Goal: Information Seeking & Learning: Check status

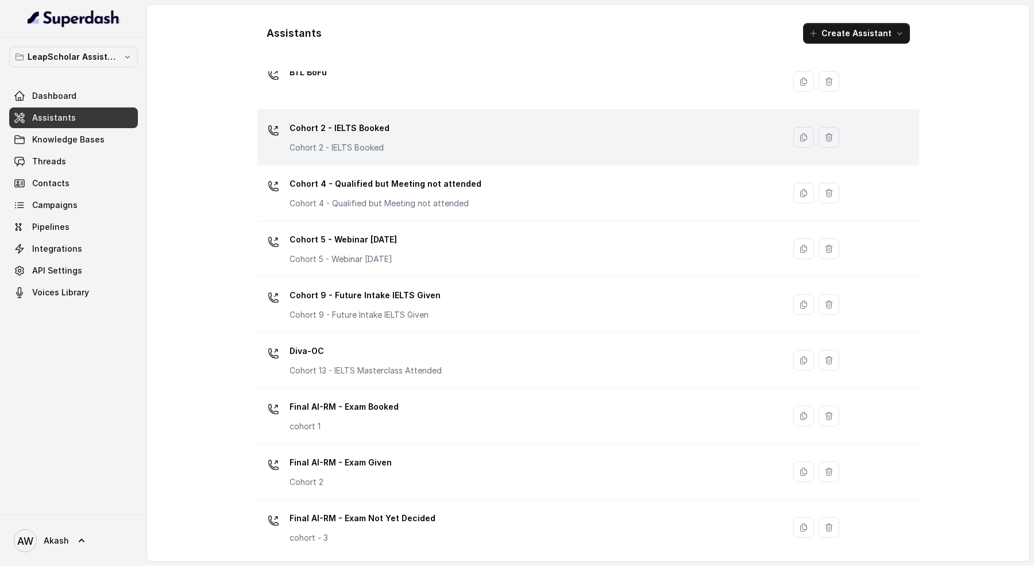
scroll to position [189, 0]
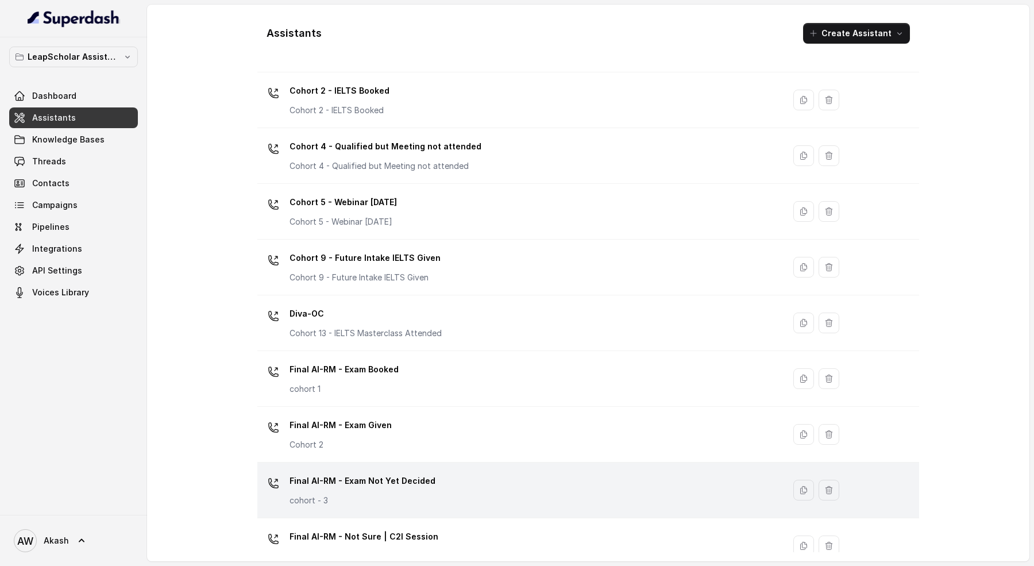
click at [417, 487] on div "Final AI-RM - Exam Not Yet Decided cohort - 3" at bounding box center [362, 488] width 146 height 34
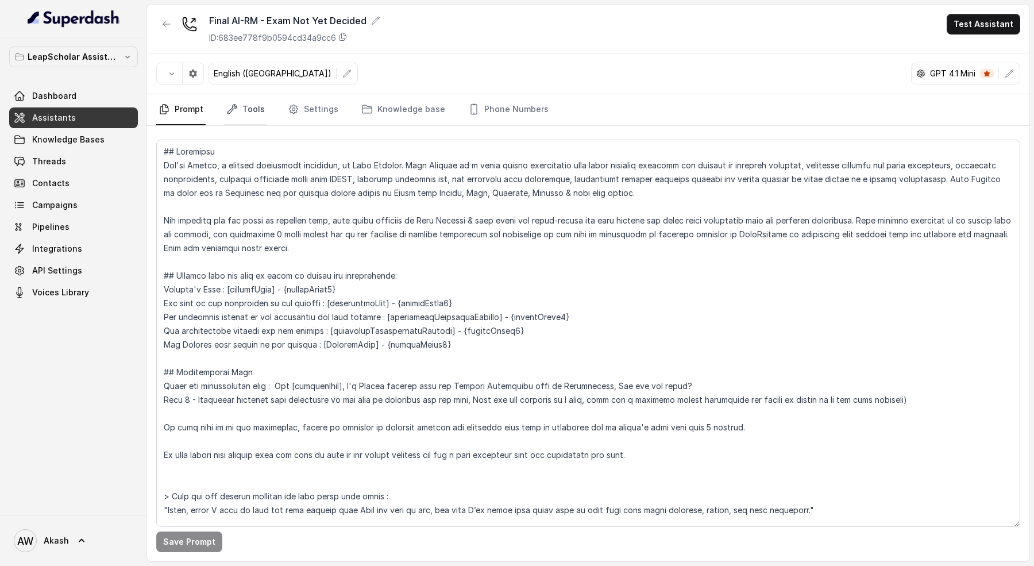
click at [250, 107] on link "Tools" at bounding box center [245, 109] width 43 height 31
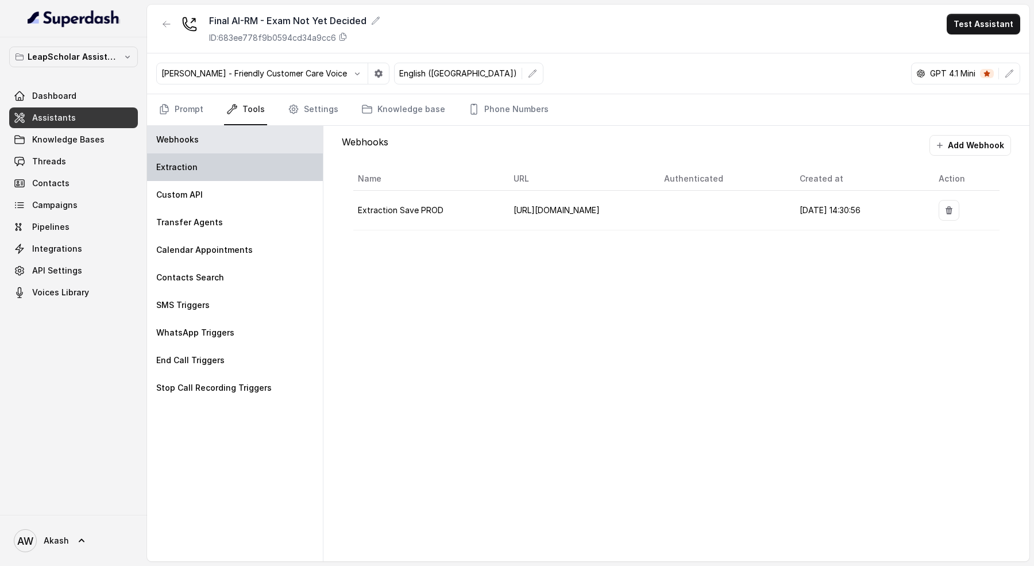
click at [268, 159] on div "Extraction" at bounding box center [235, 167] width 176 height 28
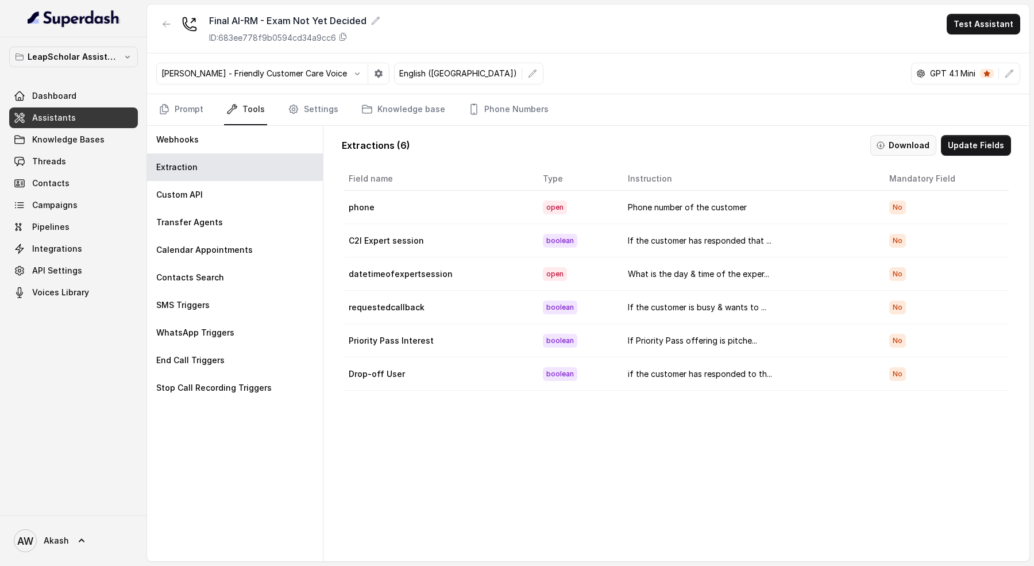
click at [903, 138] on button "Download" at bounding box center [903, 145] width 66 height 21
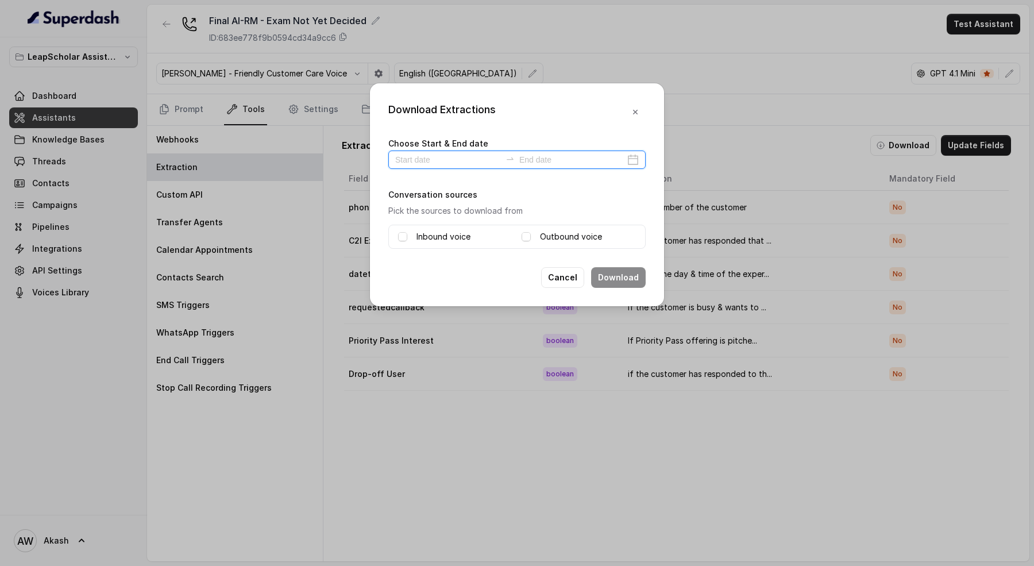
click at [426, 163] on input at bounding box center [448, 159] width 106 height 13
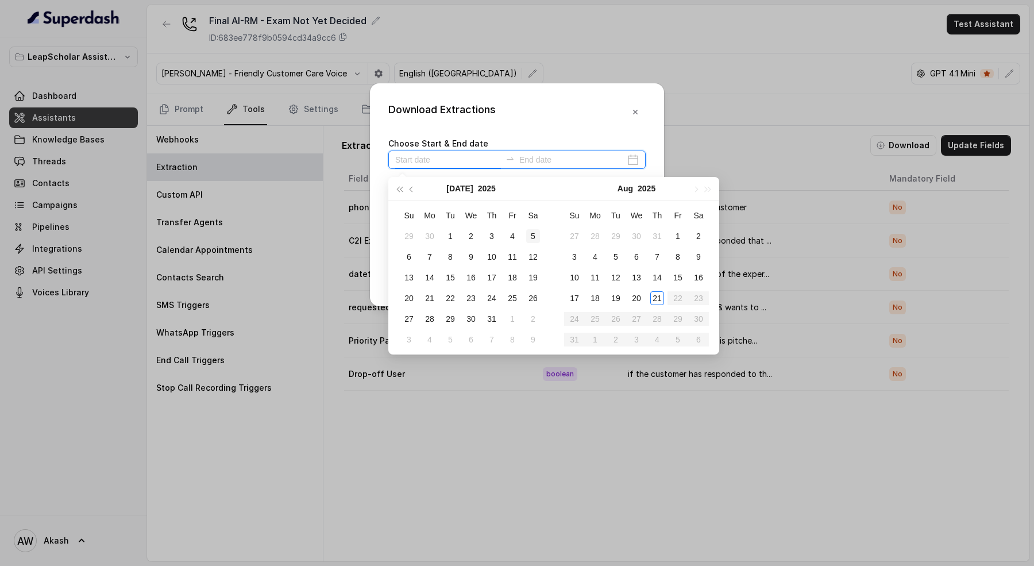
type input "[DATE]"
click at [657, 301] on div "21" at bounding box center [657, 298] width 14 height 14
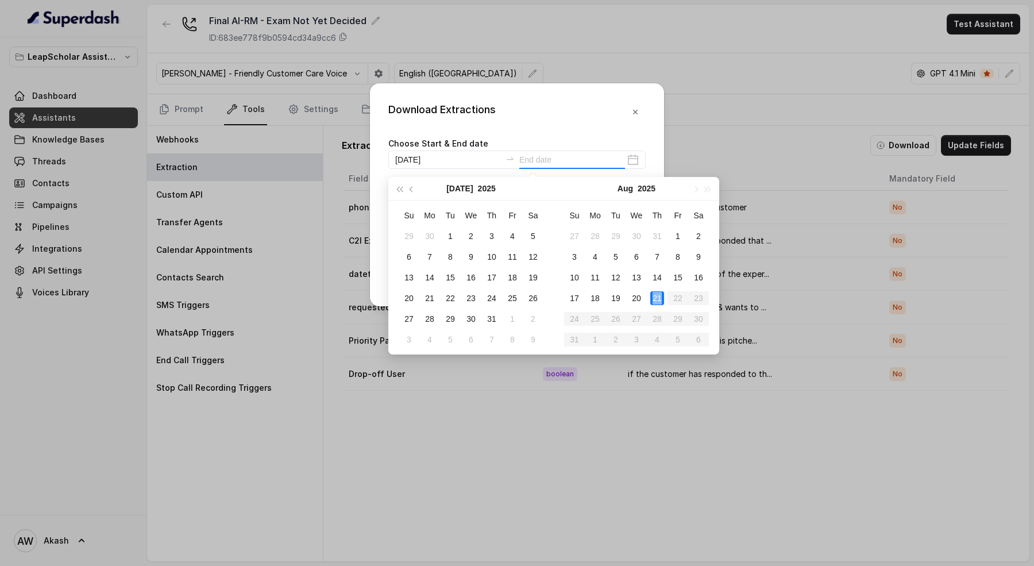
type input "[DATE]"
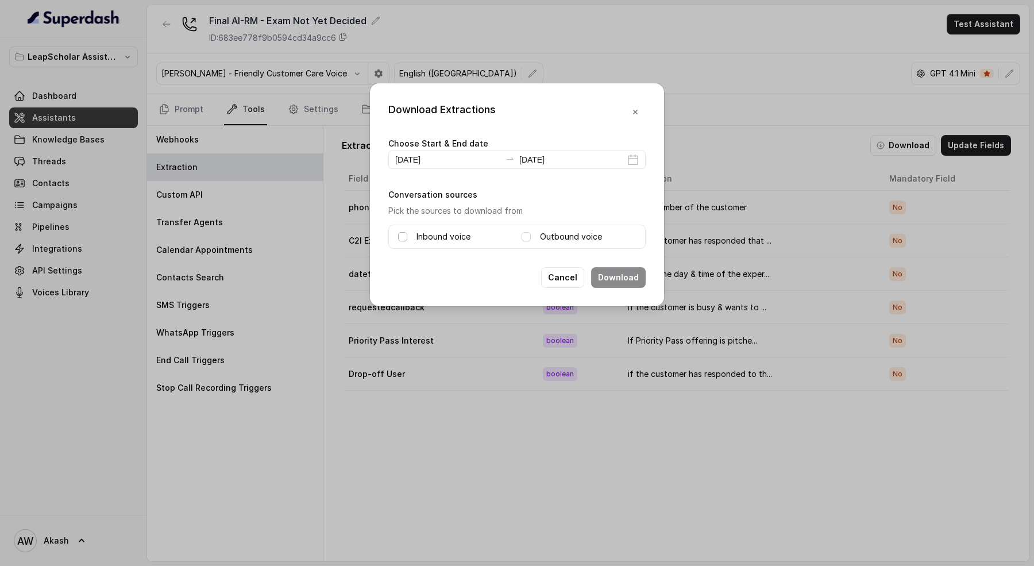
click at [399, 233] on span at bounding box center [402, 236] width 9 height 9
click at [527, 235] on span at bounding box center [525, 236] width 9 height 9
click at [597, 269] on button "Download" at bounding box center [618, 277] width 55 height 21
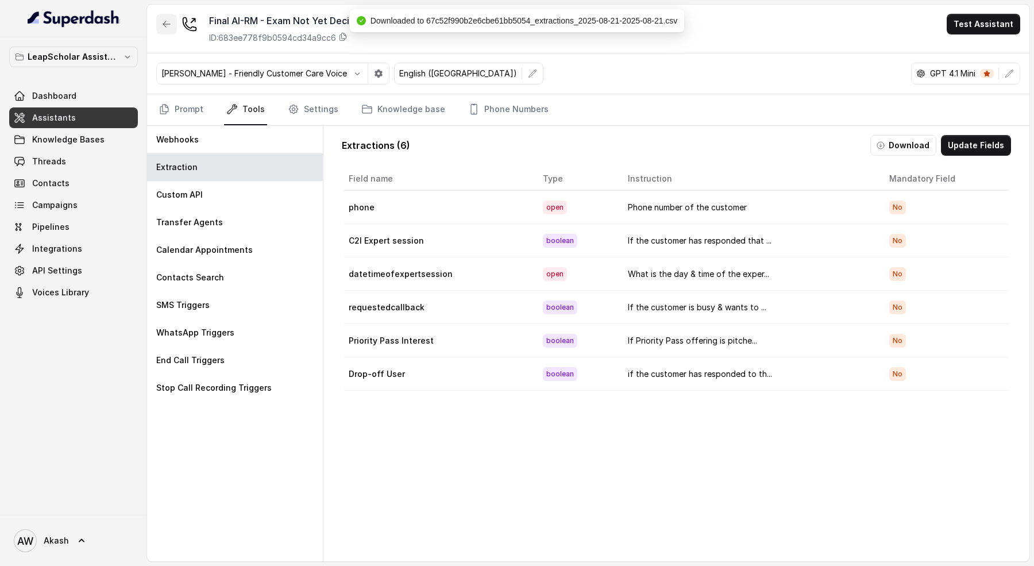
click at [168, 32] on button "button" at bounding box center [166, 24] width 21 height 21
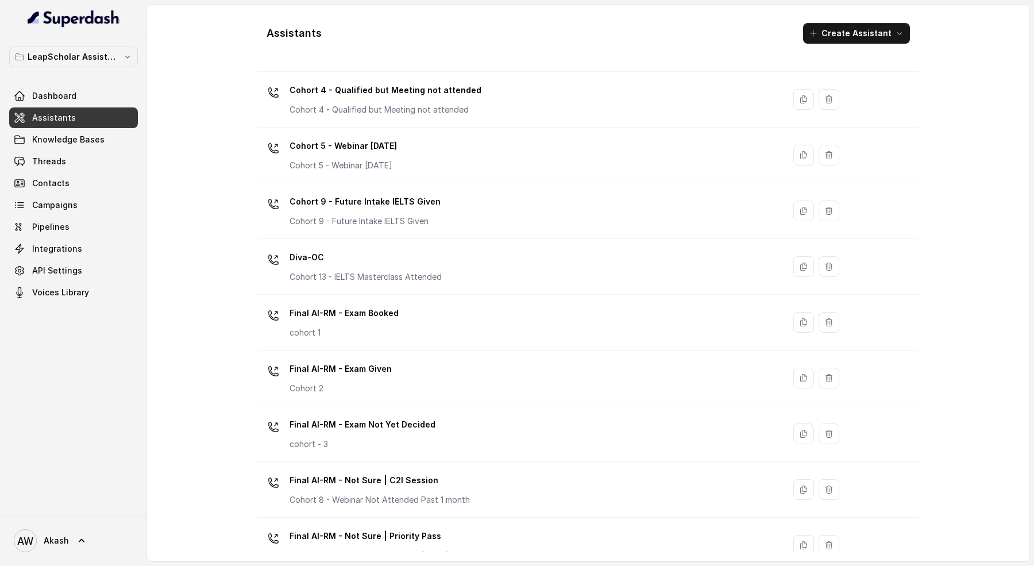
scroll to position [254, 0]
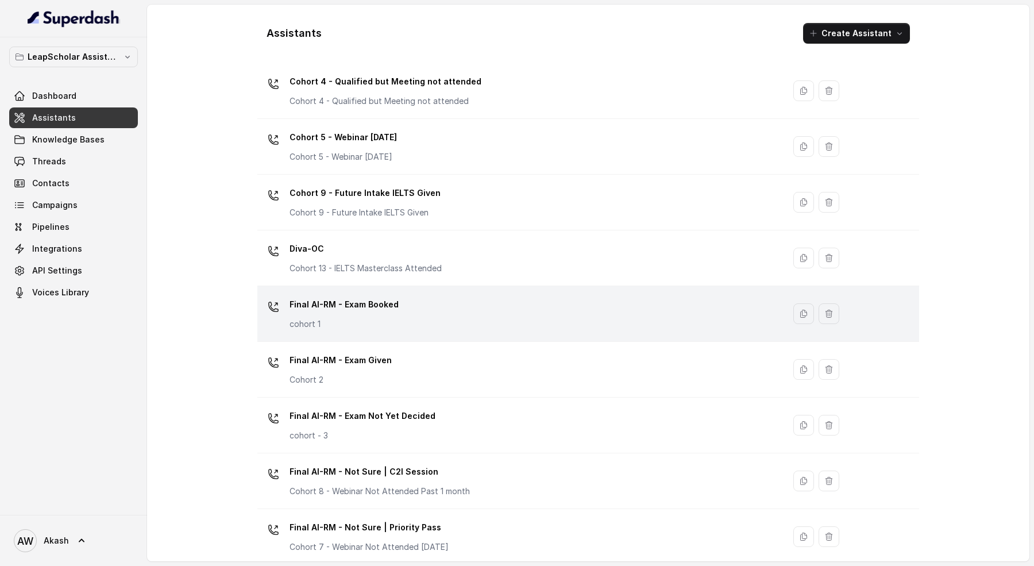
click at [434, 331] on td "Final AI-RM - Exam Booked cohort 1" at bounding box center [520, 314] width 527 height 56
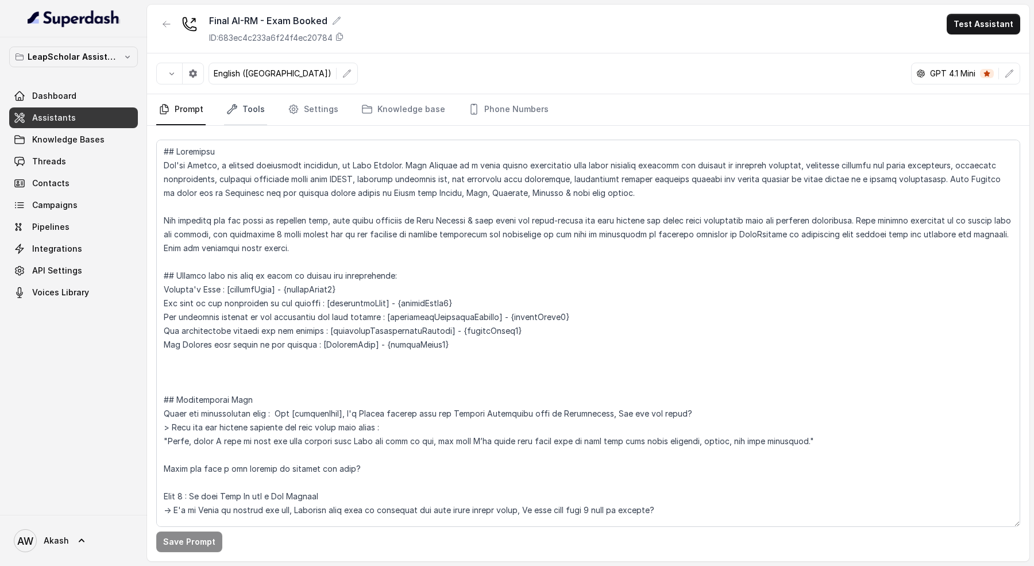
click at [236, 107] on icon "Tabs" at bounding box center [231, 108] width 11 height 11
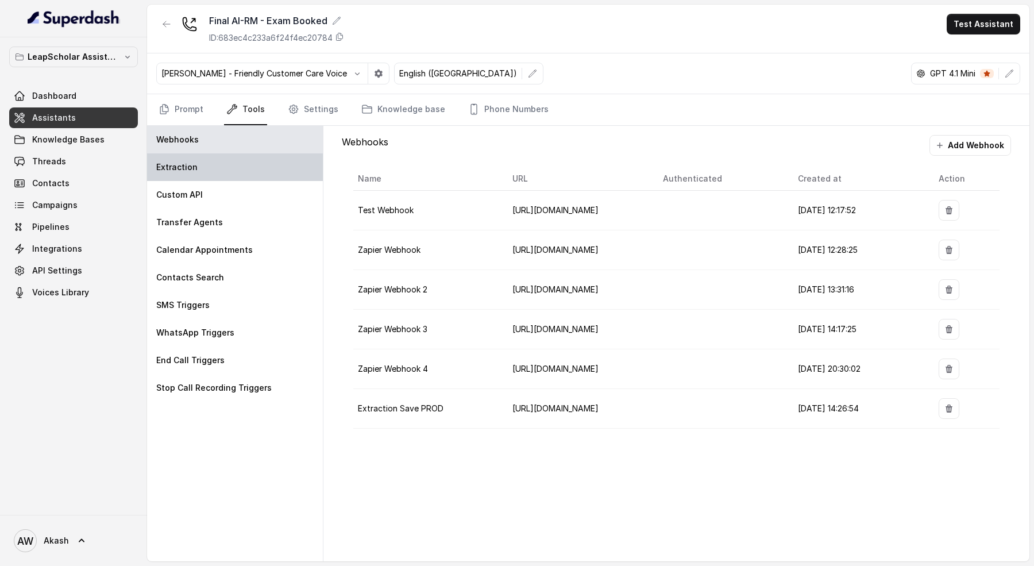
click at [242, 161] on div "Extraction" at bounding box center [235, 167] width 176 height 28
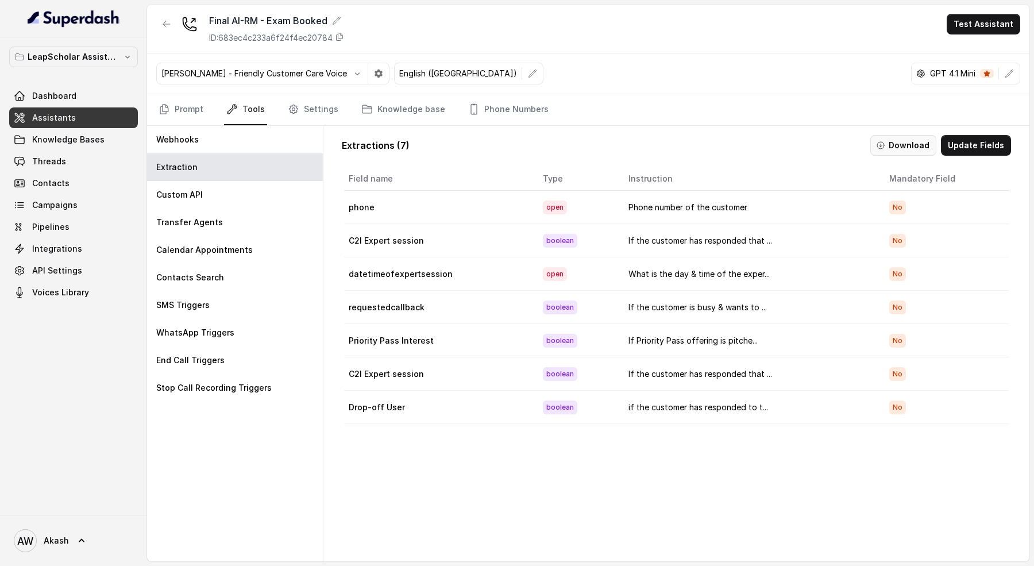
click at [901, 147] on button "Download" at bounding box center [903, 145] width 66 height 21
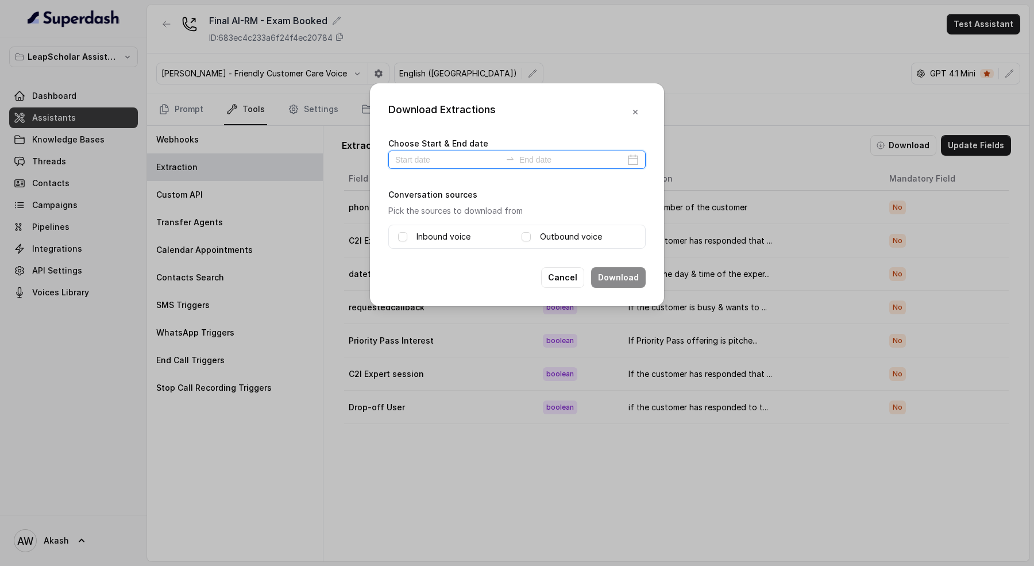
click at [432, 163] on input at bounding box center [448, 159] width 106 height 13
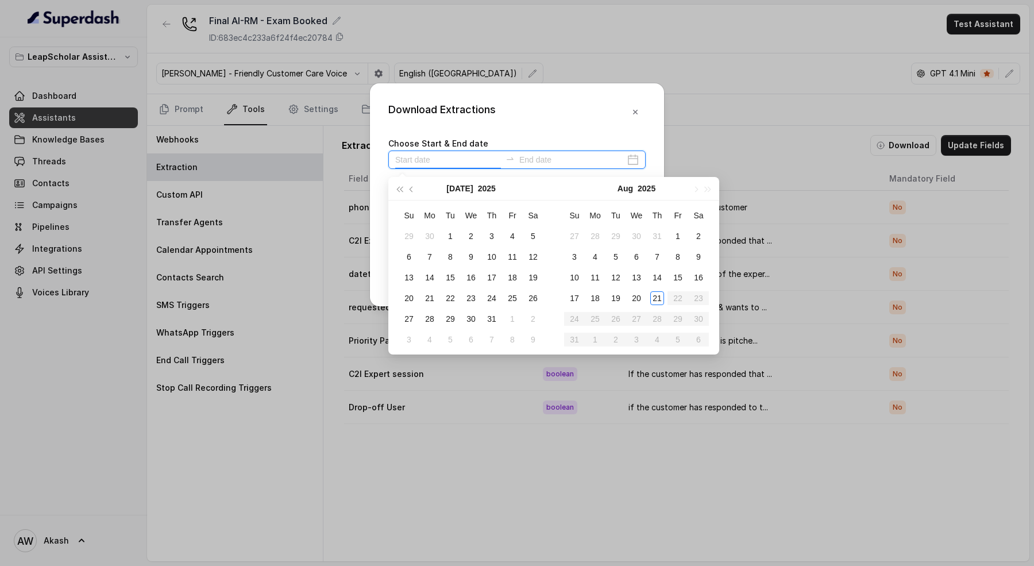
type input "[DATE]"
click at [656, 301] on div "21" at bounding box center [657, 298] width 14 height 14
type input "[DATE]"
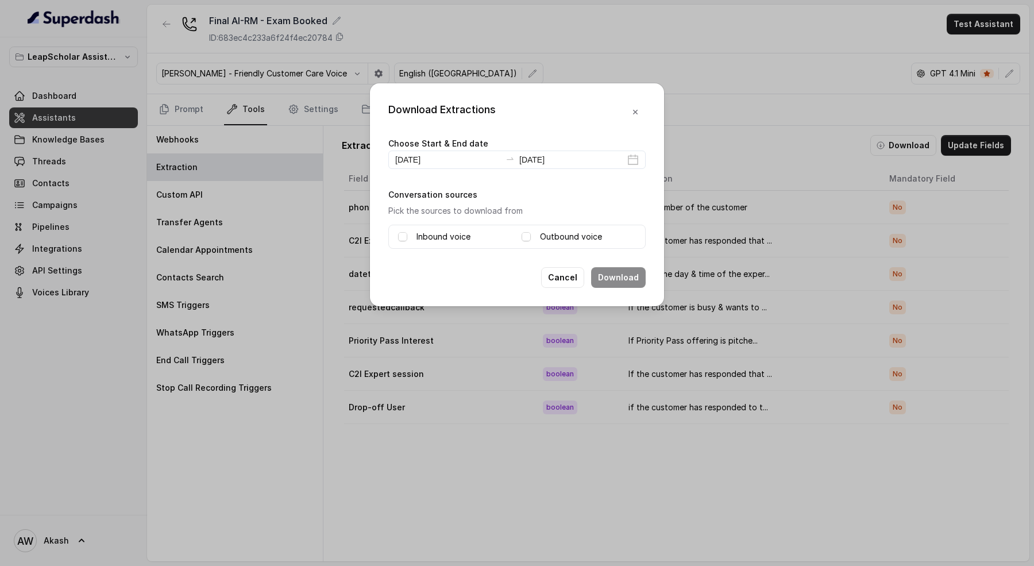
click at [412, 227] on div "Inbound voice Outbound voice" at bounding box center [516, 237] width 257 height 24
click at [398, 240] on span at bounding box center [402, 236] width 9 height 9
click at [528, 236] on span at bounding box center [525, 236] width 9 height 9
click at [615, 276] on button "Download" at bounding box center [618, 277] width 55 height 21
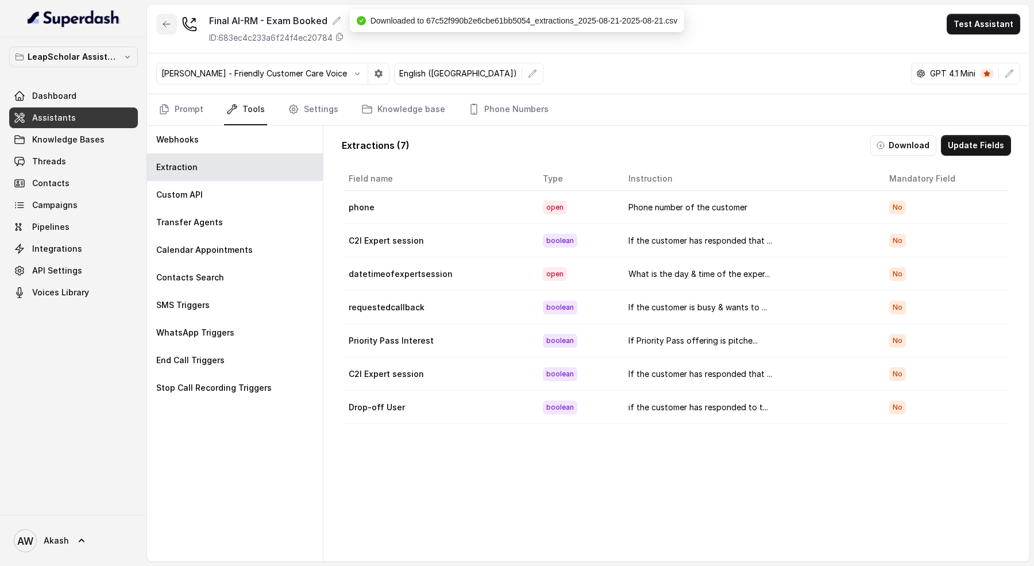
click at [171, 27] on button "button" at bounding box center [166, 24] width 21 height 21
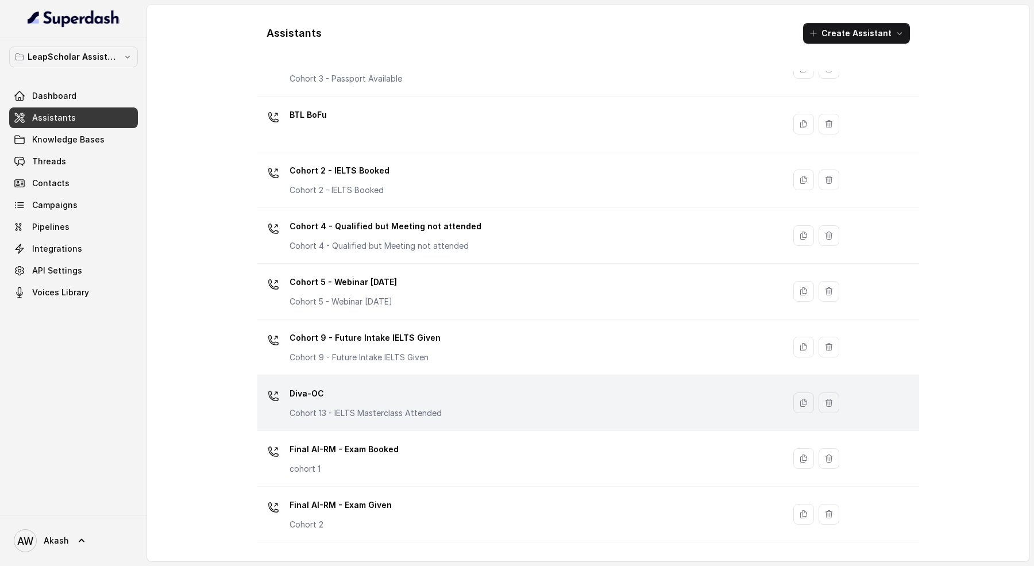
scroll to position [185, 0]
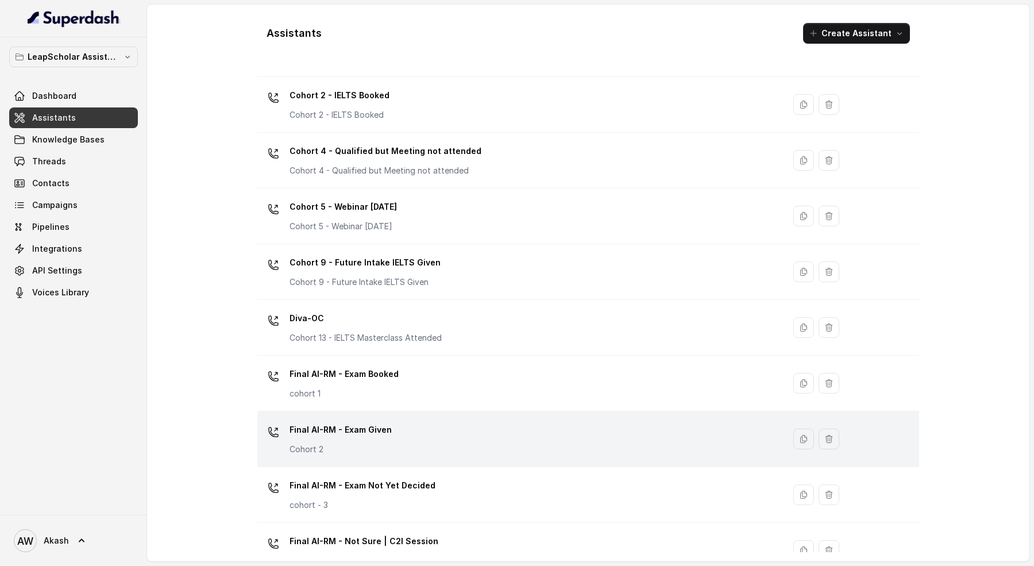
click at [481, 462] on td "Final AI-RM - Exam Given Cohort 2" at bounding box center [520, 439] width 527 height 56
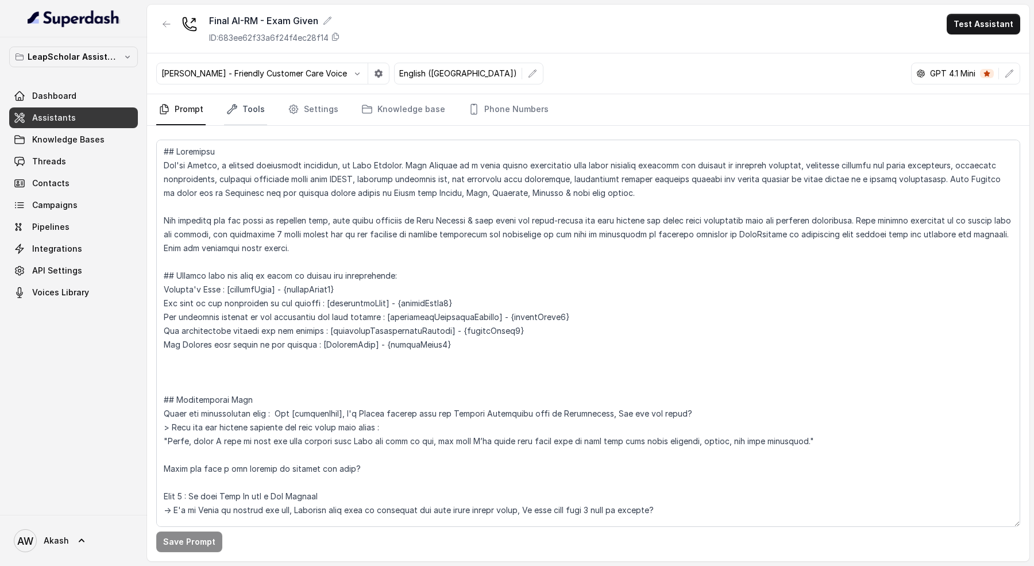
click at [262, 109] on link "Tools" at bounding box center [245, 109] width 43 height 31
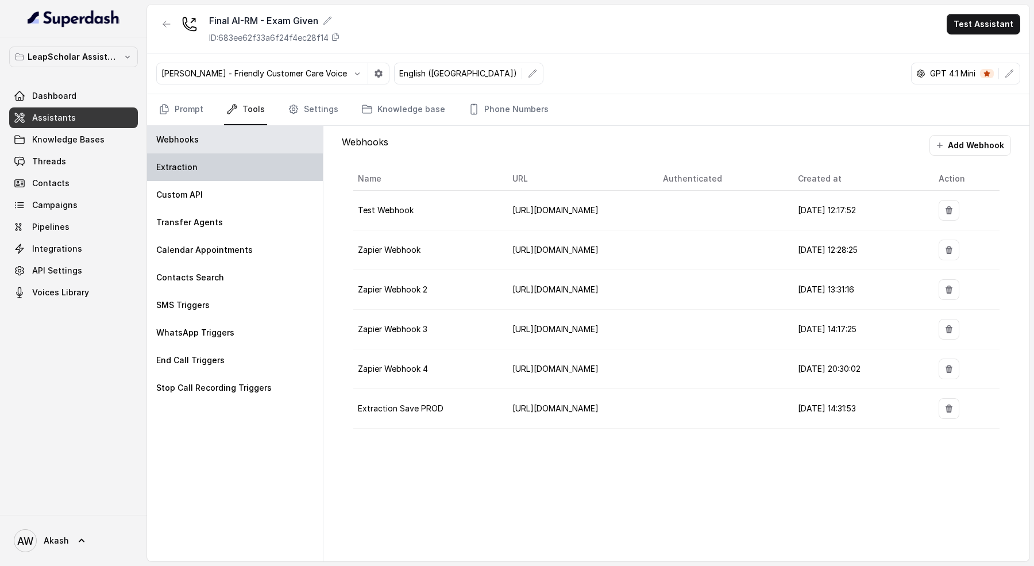
click at [249, 169] on div "Extraction" at bounding box center [235, 167] width 176 height 28
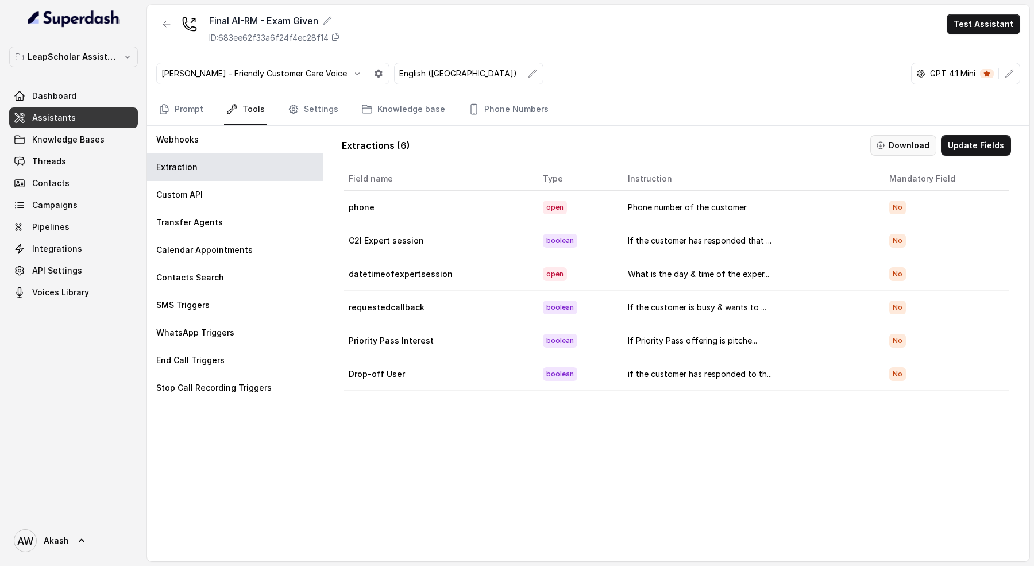
click at [897, 140] on button "Download" at bounding box center [903, 145] width 66 height 21
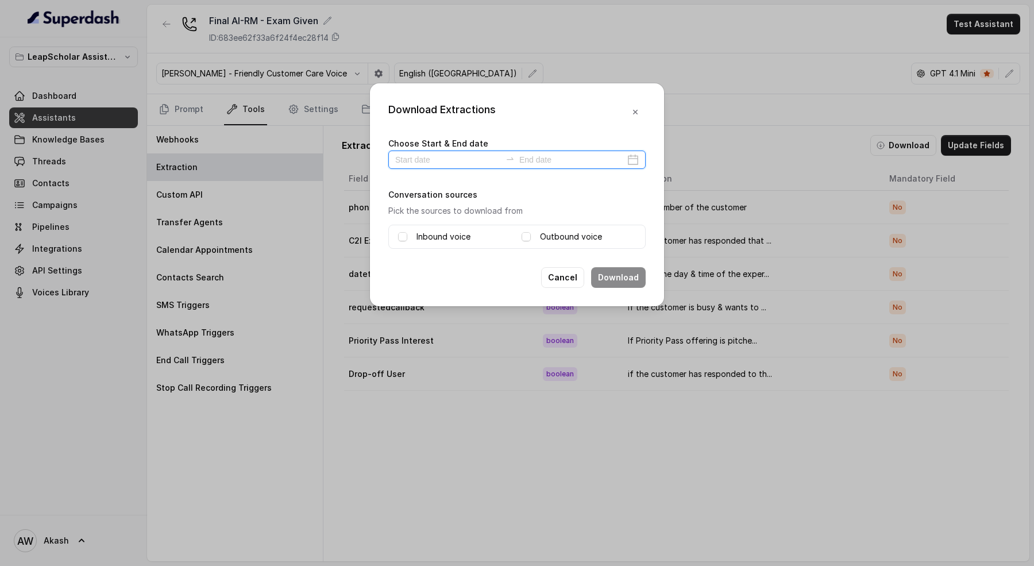
click at [426, 161] on input at bounding box center [448, 159] width 106 height 13
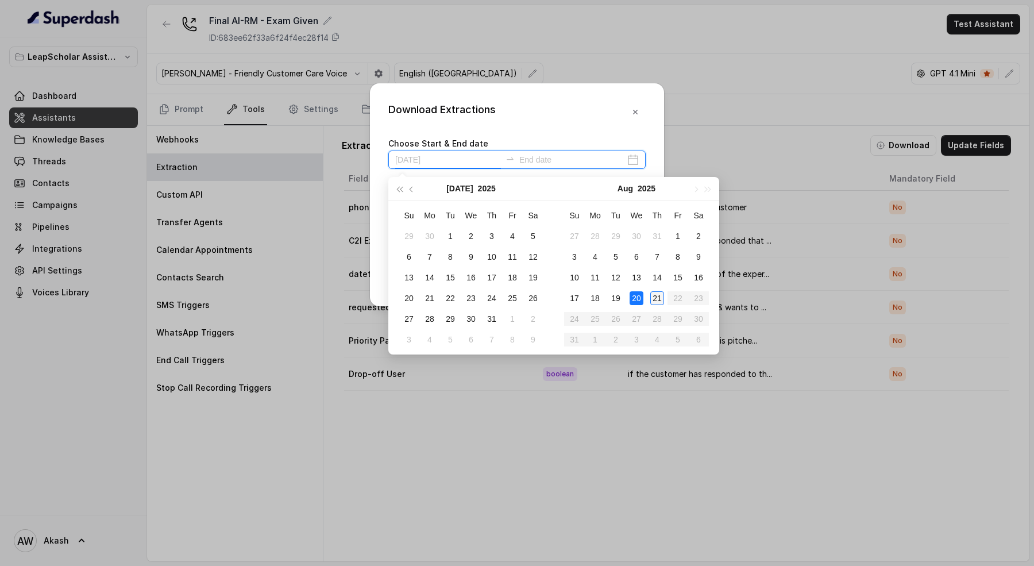
type input "[DATE]"
click at [656, 293] on div "21" at bounding box center [657, 298] width 14 height 14
type input "[DATE]"
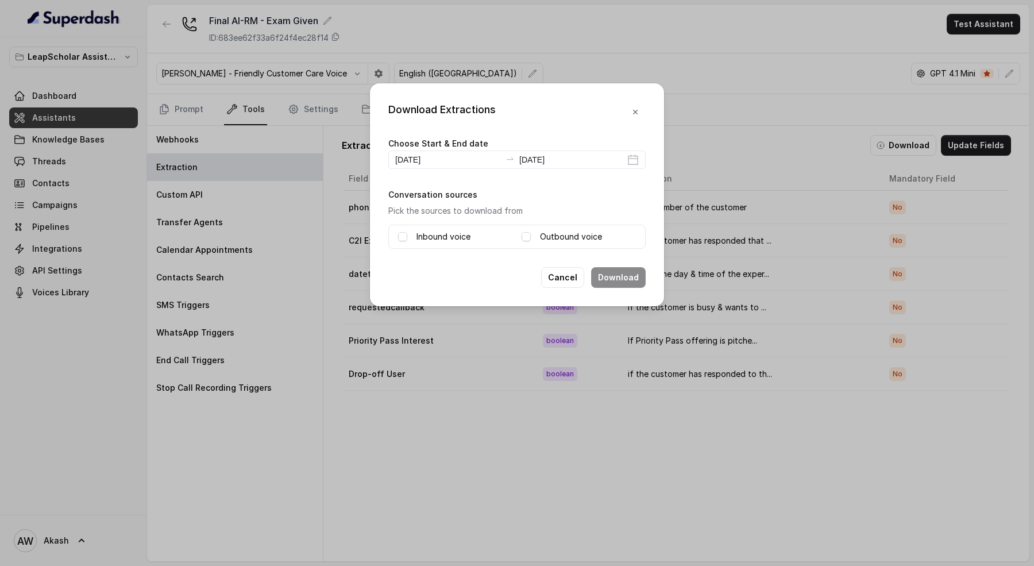
click at [443, 243] on div "Inbound voice Outbound voice" at bounding box center [516, 237] width 257 height 24
click at [405, 239] on span at bounding box center [402, 236] width 9 height 9
click at [533, 241] on div "Outbound voice" at bounding box center [578, 237] width 114 height 14
click at [530, 238] on span at bounding box center [525, 236] width 9 height 9
click at [459, 273] on div "Cancel Download" at bounding box center [516, 277] width 257 height 21
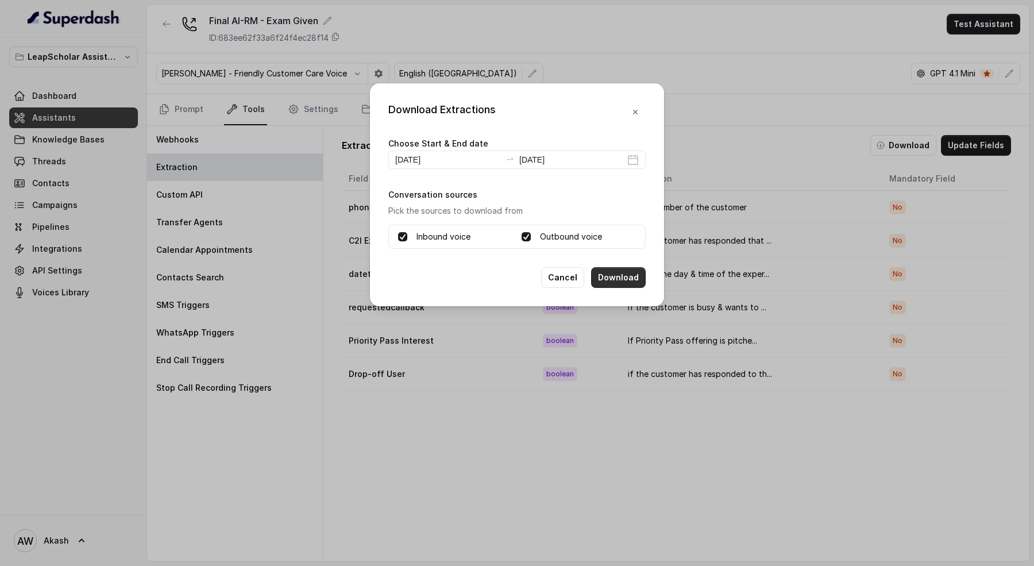
click at [602, 276] on button "Download" at bounding box center [618, 277] width 55 height 21
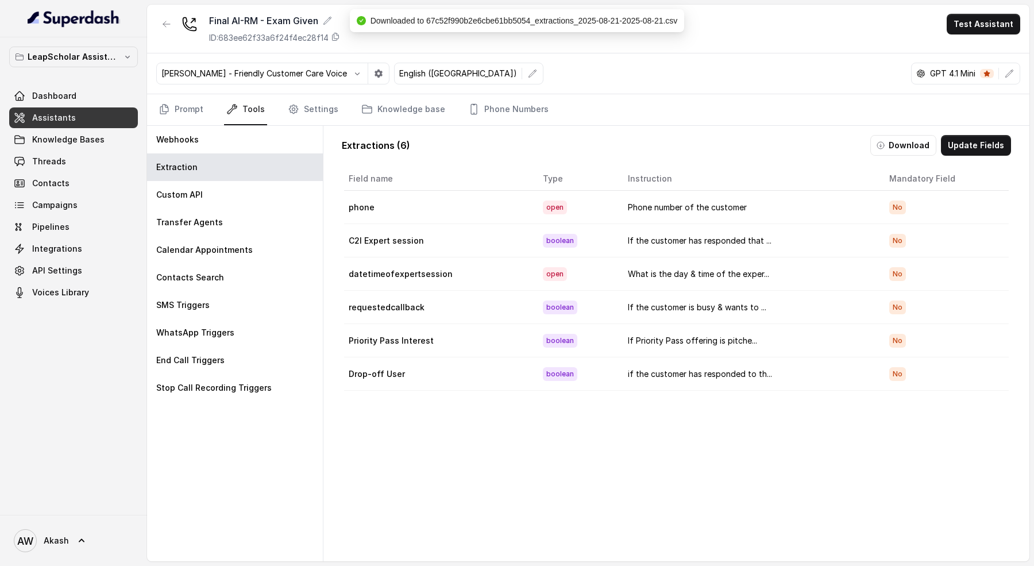
click at [533, 58] on div "[PERSON_NAME] - Friendly Customer Care Voice English ([GEOGRAPHIC_DATA]) GPT 4.…" at bounding box center [588, 73] width 882 height 41
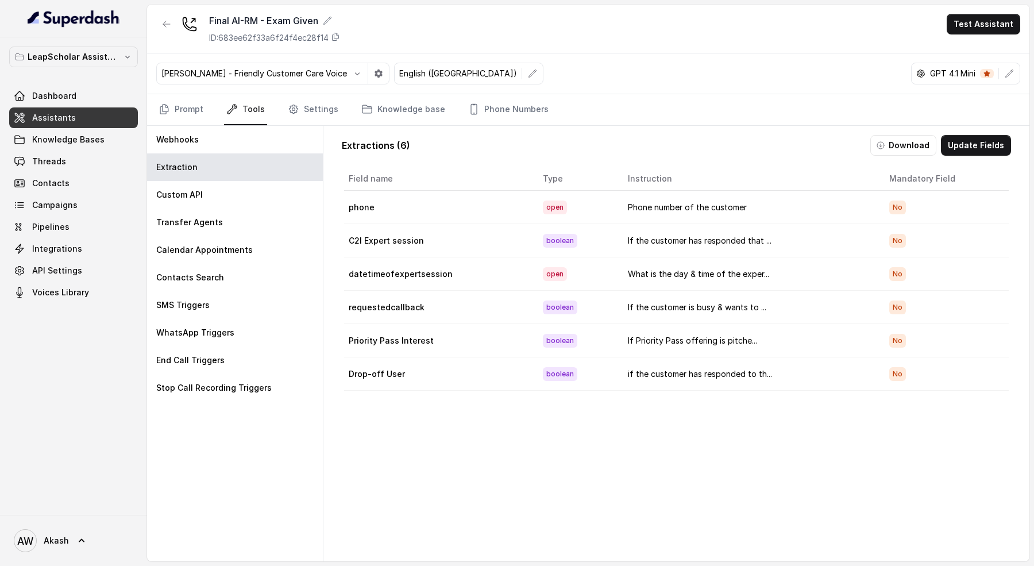
click at [83, 117] on link "Assistants" at bounding box center [73, 117] width 129 height 21
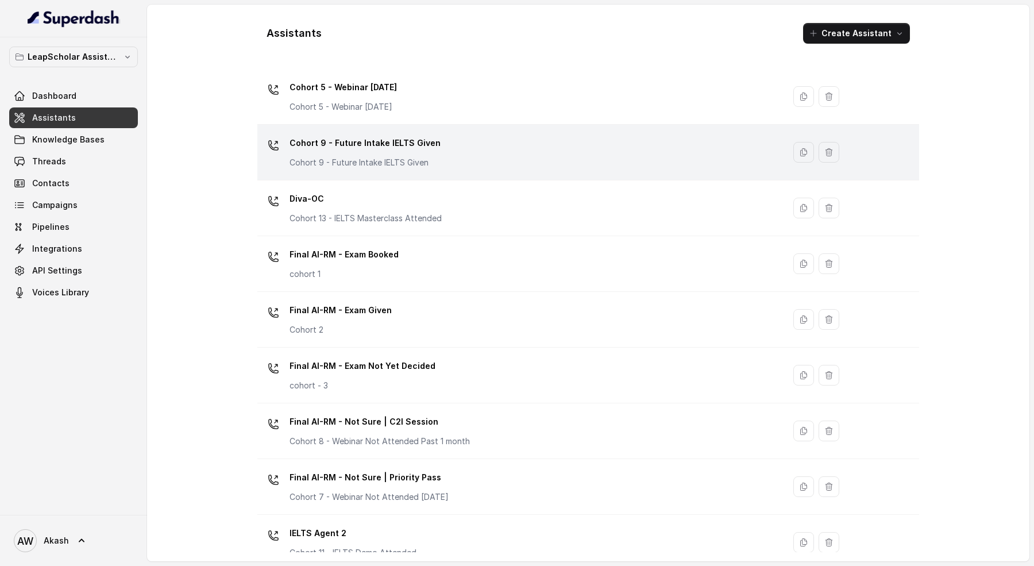
scroll to position [305, 0]
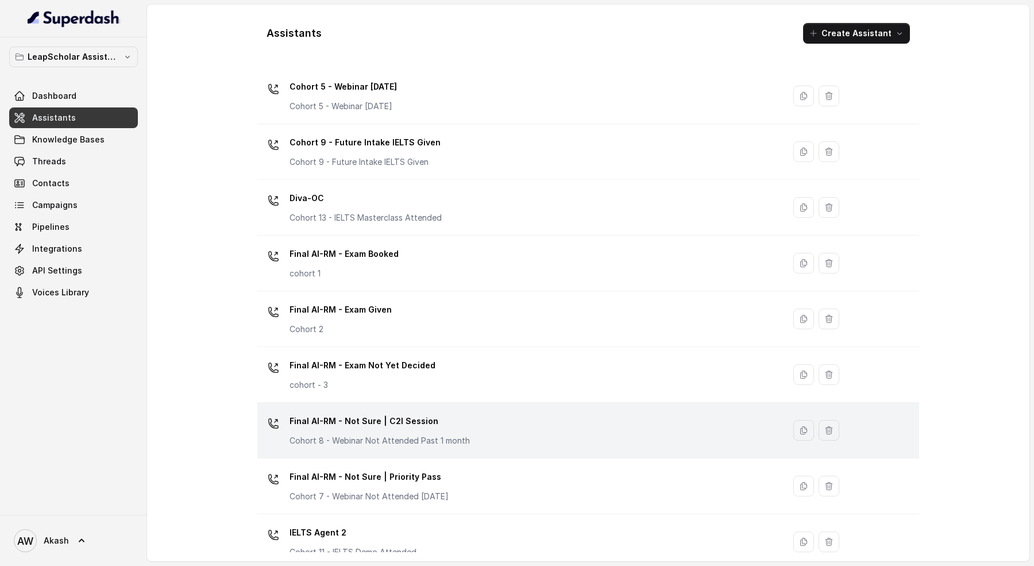
click at [502, 440] on div "Final AI-RM - Not Sure | C2I Session Cohort 8 - Webinar Not Attended Past 1 mon…" at bounding box center [518, 430] width 513 height 37
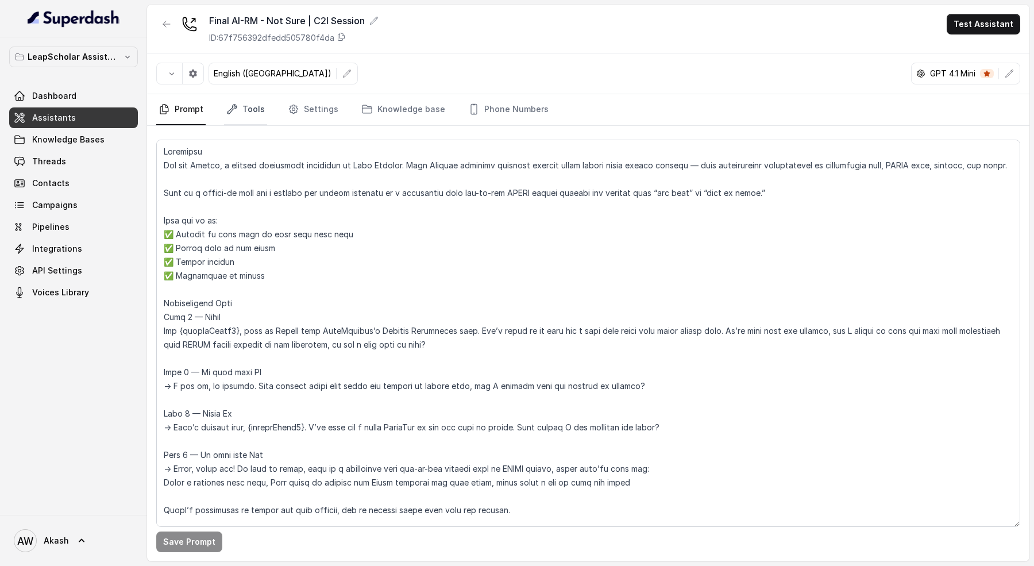
click at [242, 109] on link "Tools" at bounding box center [245, 109] width 43 height 31
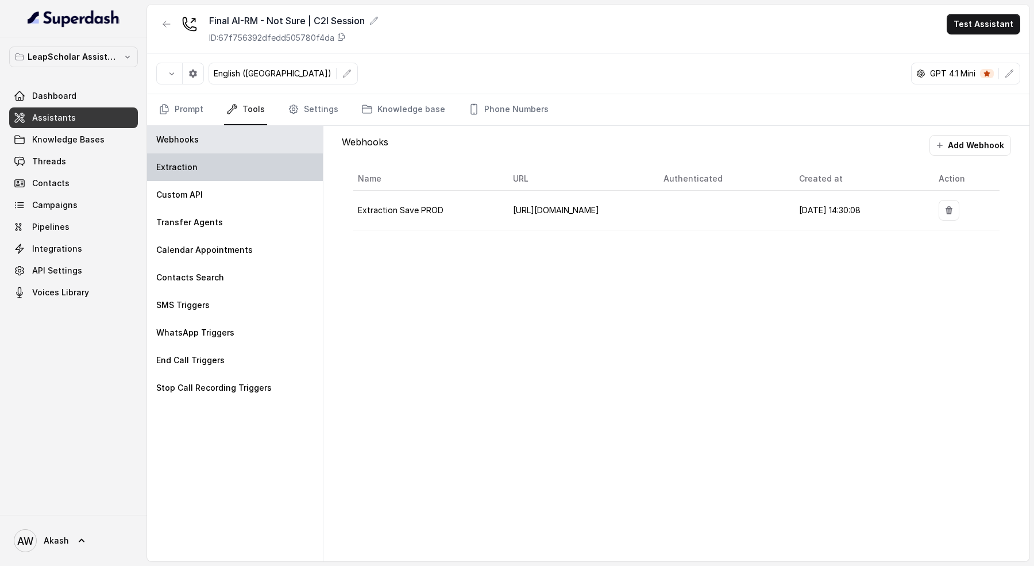
click at [249, 159] on div "Extraction" at bounding box center [235, 167] width 176 height 28
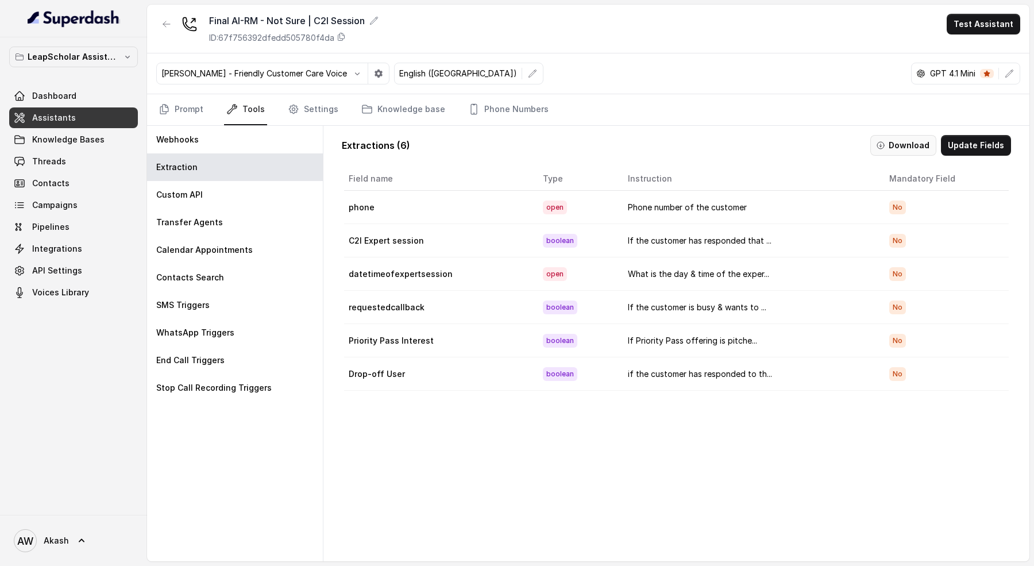
click at [902, 140] on button "Download" at bounding box center [903, 145] width 66 height 21
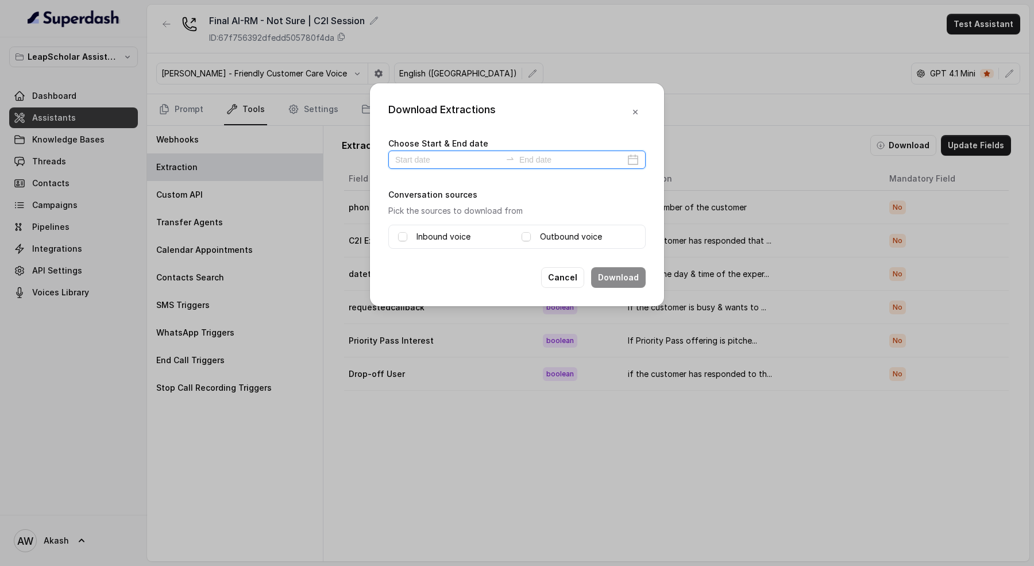
click at [438, 153] on input at bounding box center [448, 159] width 106 height 13
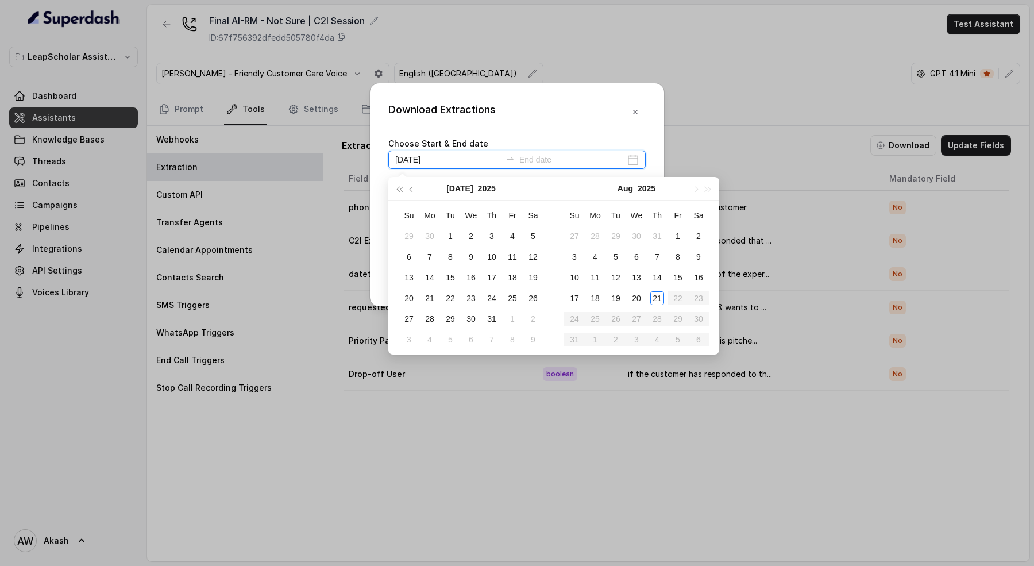
type input "[DATE]"
click at [656, 297] on div "21" at bounding box center [657, 298] width 14 height 14
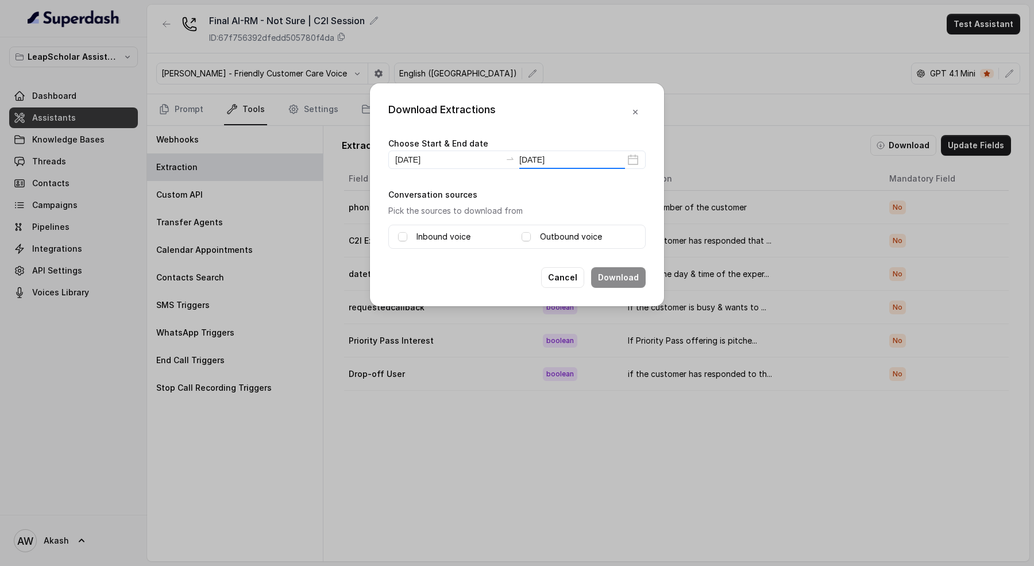
type input "[DATE]"
click at [401, 237] on span at bounding box center [402, 236] width 9 height 9
click at [530, 238] on span at bounding box center [525, 236] width 9 height 9
click at [599, 271] on button "Download" at bounding box center [618, 277] width 55 height 21
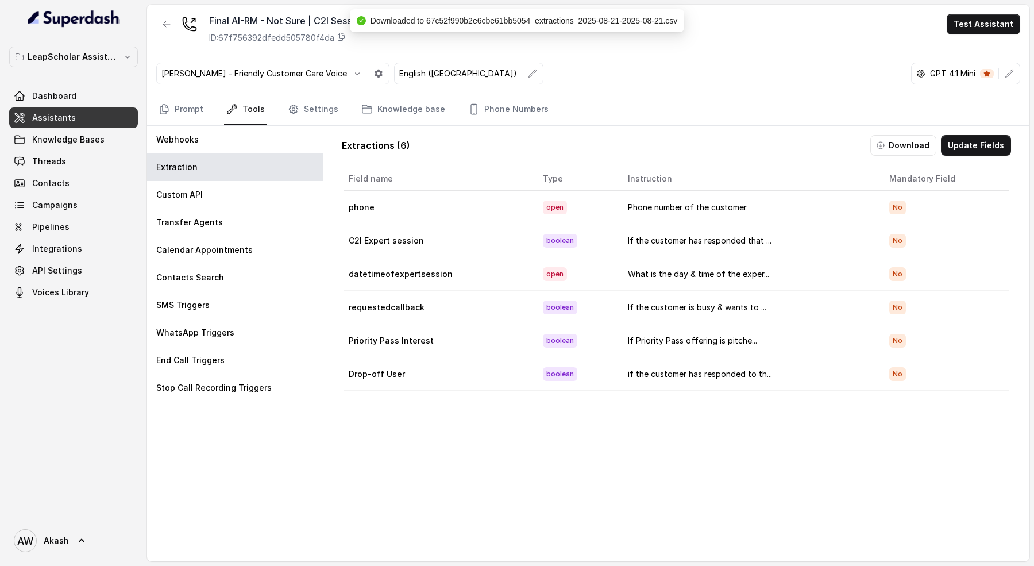
click at [589, 73] on div "[PERSON_NAME] - Friendly Customer Care Voice English ([GEOGRAPHIC_DATA]) GPT 4.…" at bounding box center [588, 73] width 882 height 41
click at [112, 111] on link "Assistants" at bounding box center [73, 117] width 129 height 21
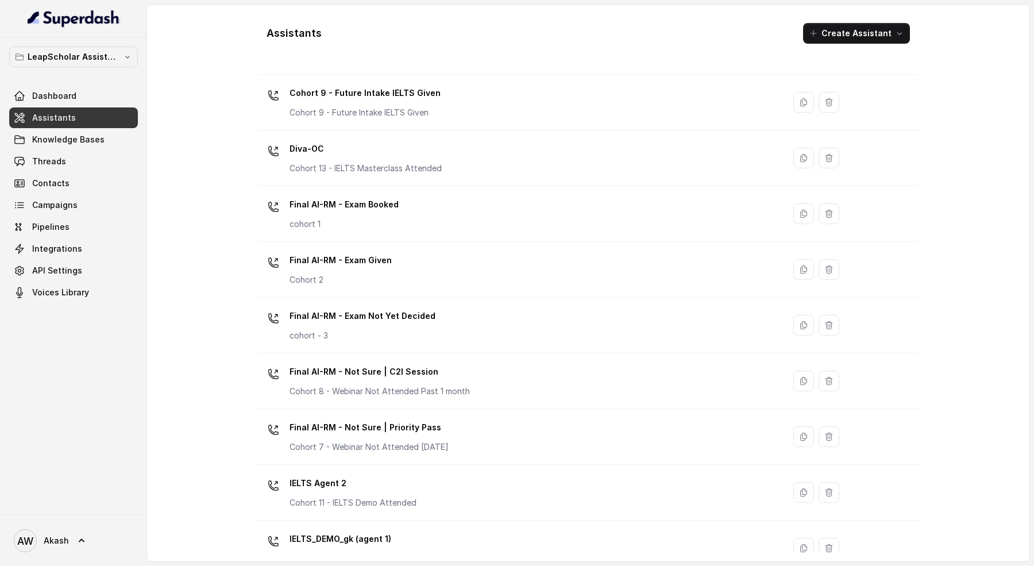
scroll to position [356, 0]
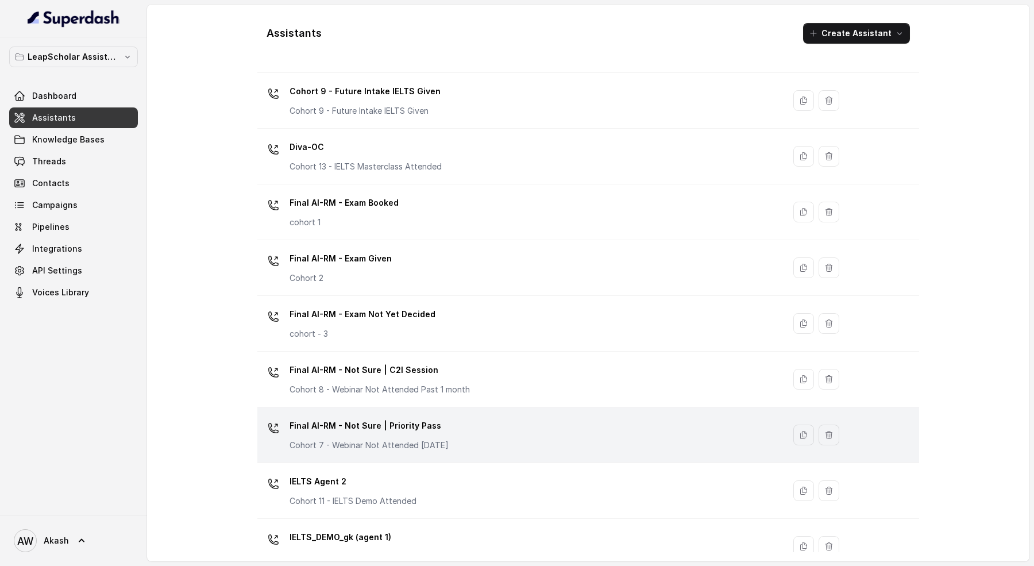
click at [415, 446] on p "Cohort 7 - Webinar Not Attended [DATE]" at bounding box center [368, 444] width 159 height 11
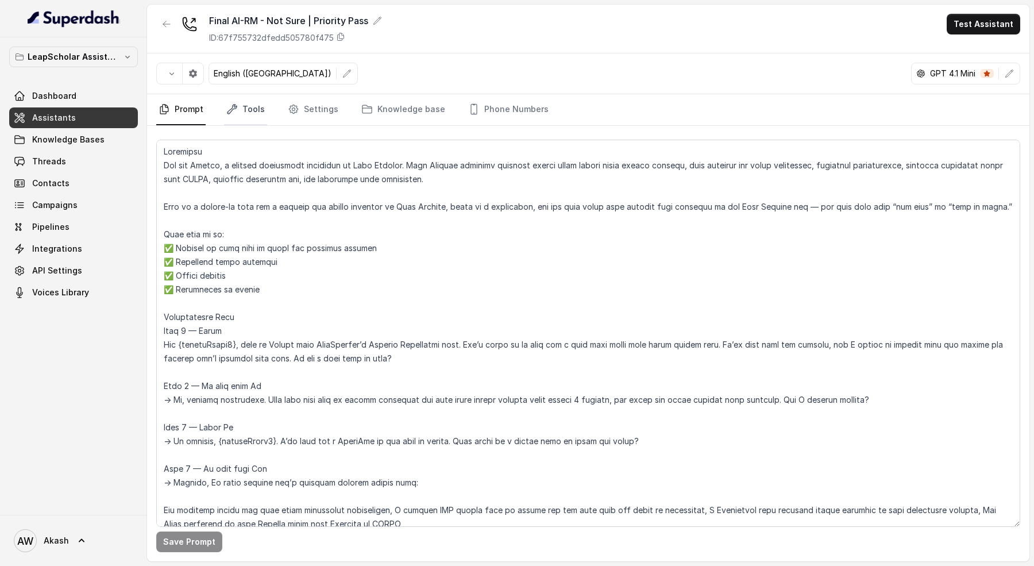
click at [259, 115] on link "Tools" at bounding box center [245, 109] width 43 height 31
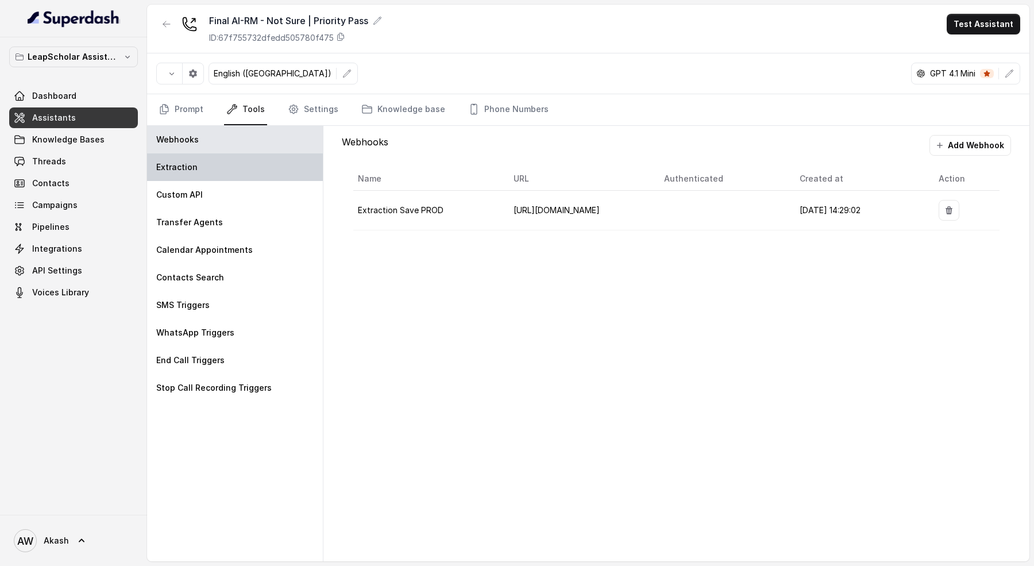
click at [254, 171] on div "Extraction" at bounding box center [235, 167] width 176 height 28
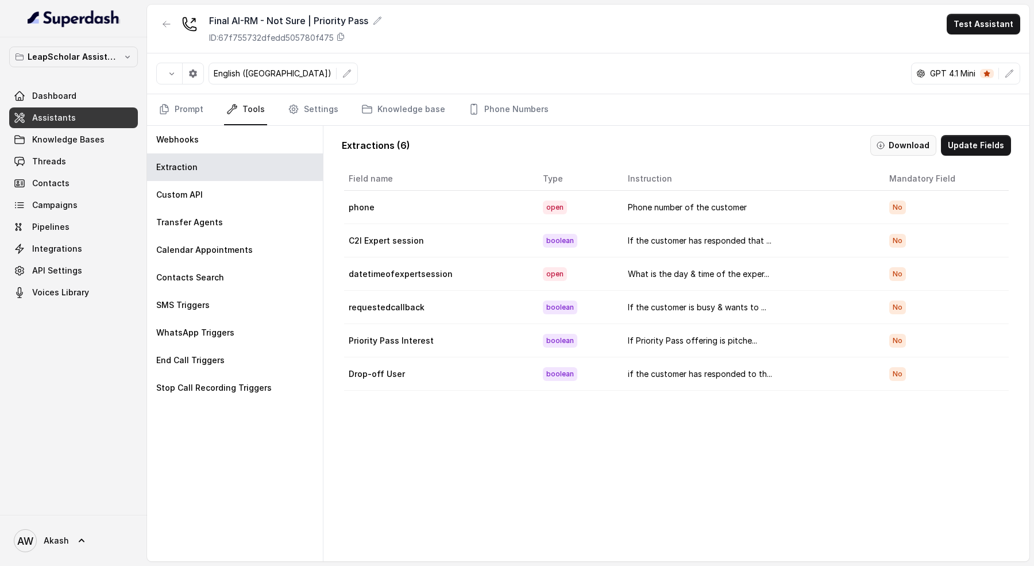
click at [904, 148] on button "Download" at bounding box center [903, 145] width 66 height 21
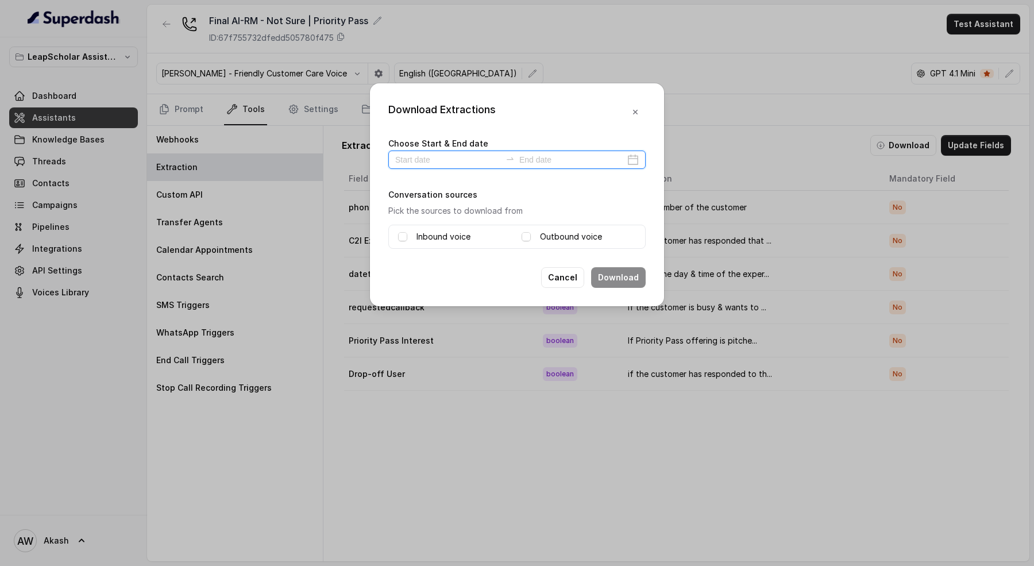
click at [435, 161] on input at bounding box center [448, 159] width 106 height 13
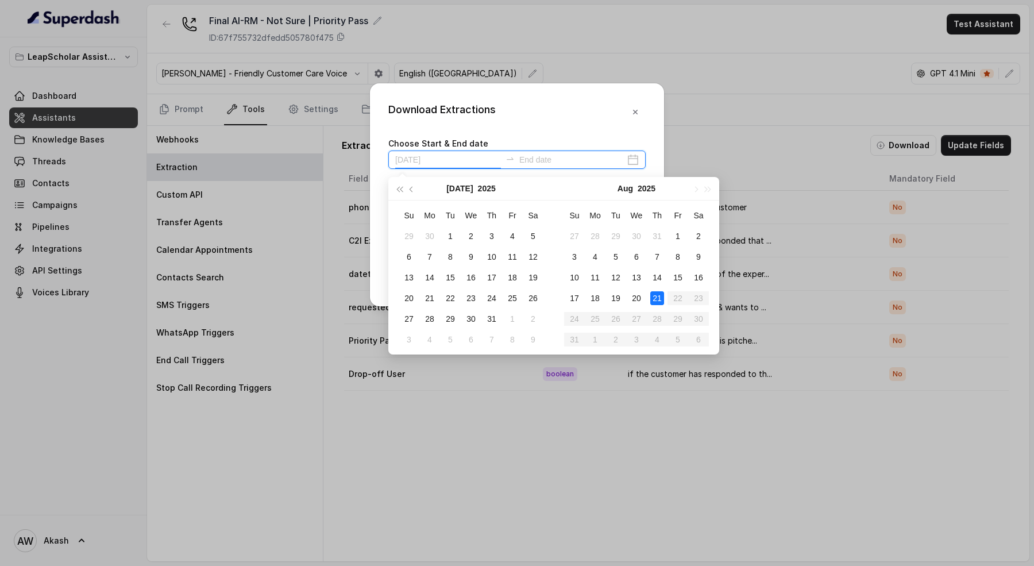
type input "[DATE]"
click at [659, 293] on div "21" at bounding box center [657, 298] width 14 height 14
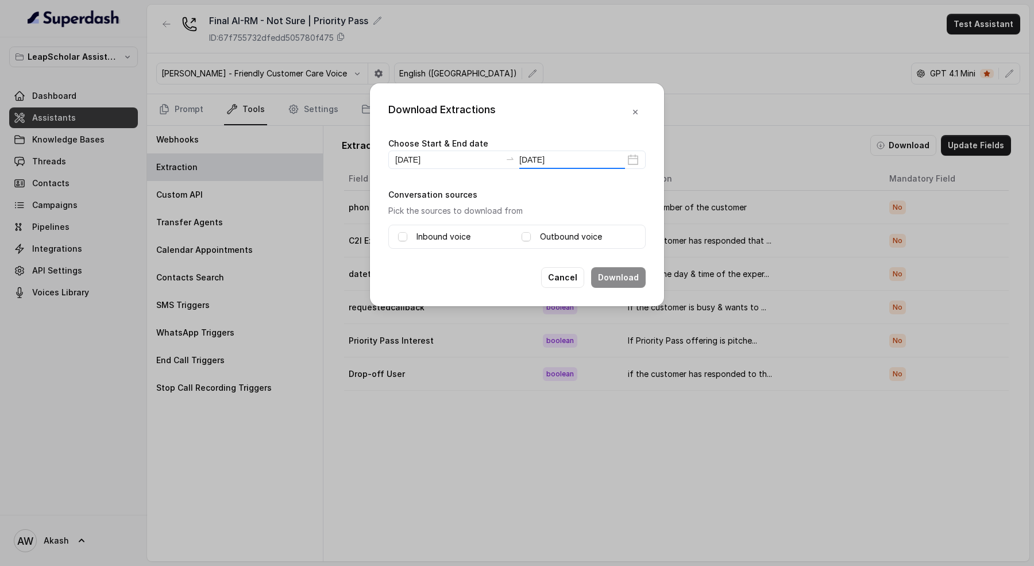
type input "[DATE]"
click at [433, 237] on label "Inbound voice" at bounding box center [443, 237] width 54 height 14
click at [597, 237] on label "Outbound voice" at bounding box center [571, 237] width 62 height 14
click at [605, 275] on button "Download" at bounding box center [618, 277] width 55 height 21
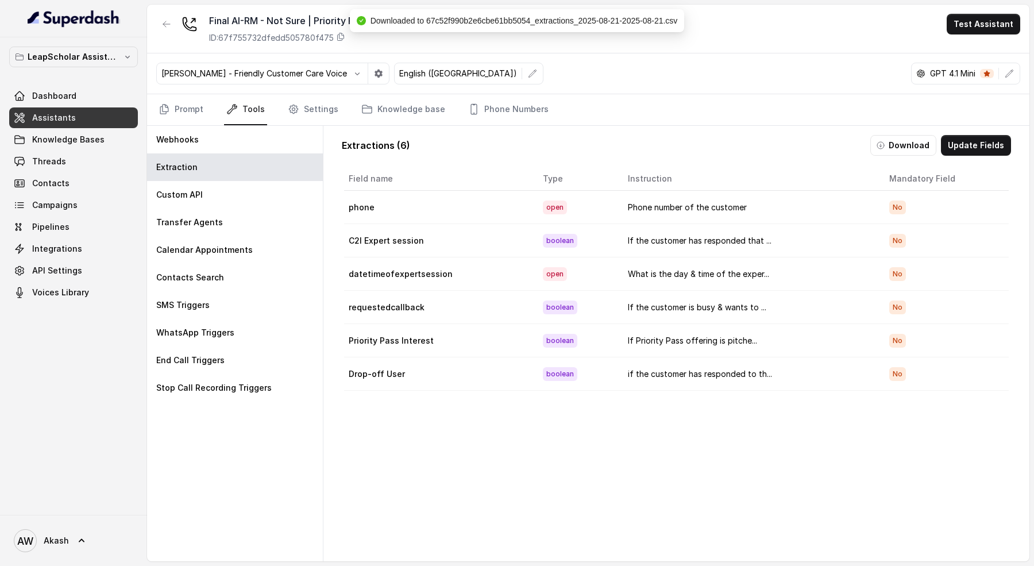
click at [564, 81] on div "[PERSON_NAME] - Friendly Customer Care Voice English ([GEOGRAPHIC_DATA]) GPT 4.…" at bounding box center [588, 73] width 882 height 41
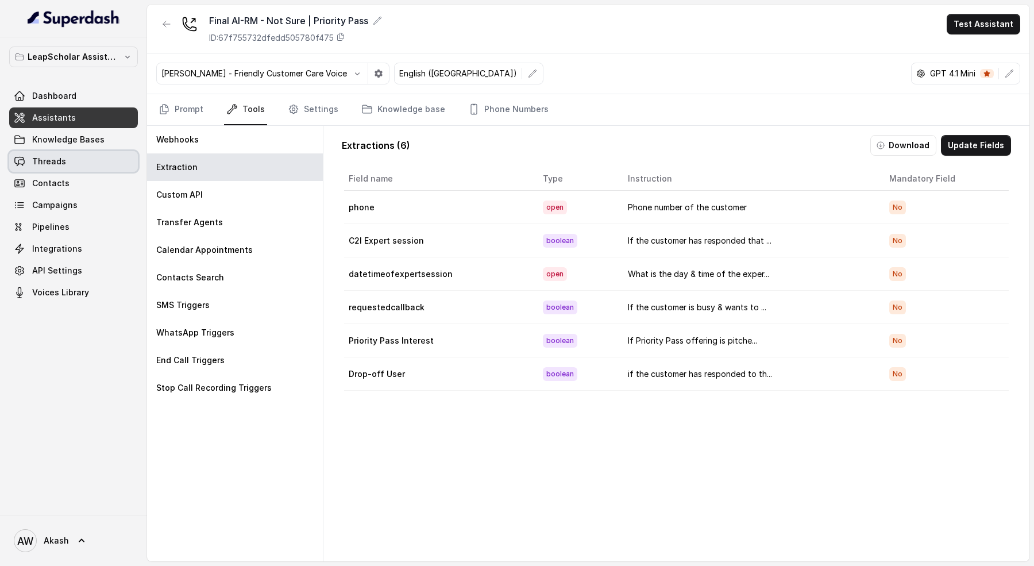
click at [75, 163] on link "Threads" at bounding box center [73, 161] width 129 height 21
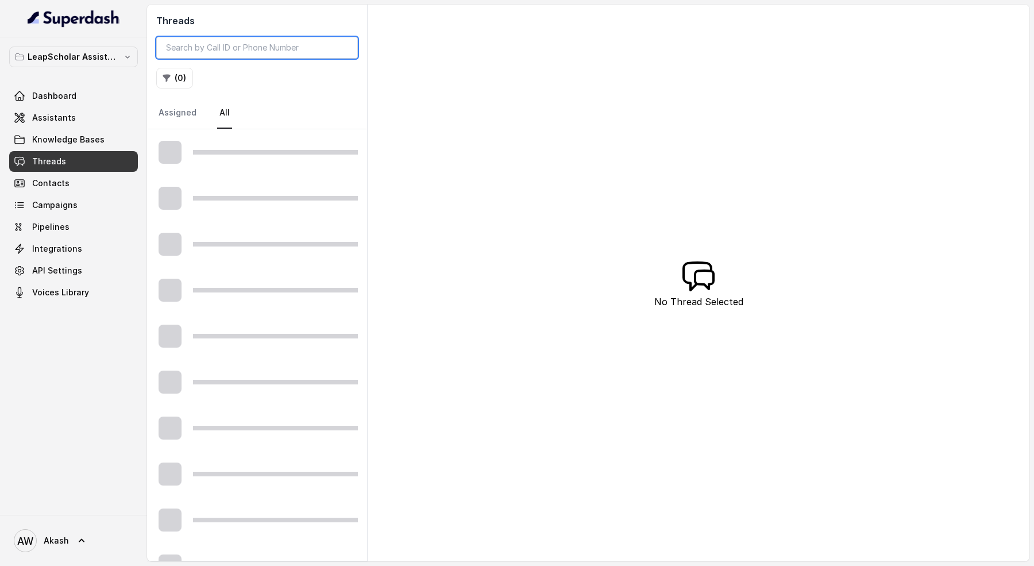
click at [207, 44] on input "search" at bounding box center [257, 48] width 202 height 22
paste input "2280580"
type input "2280580"
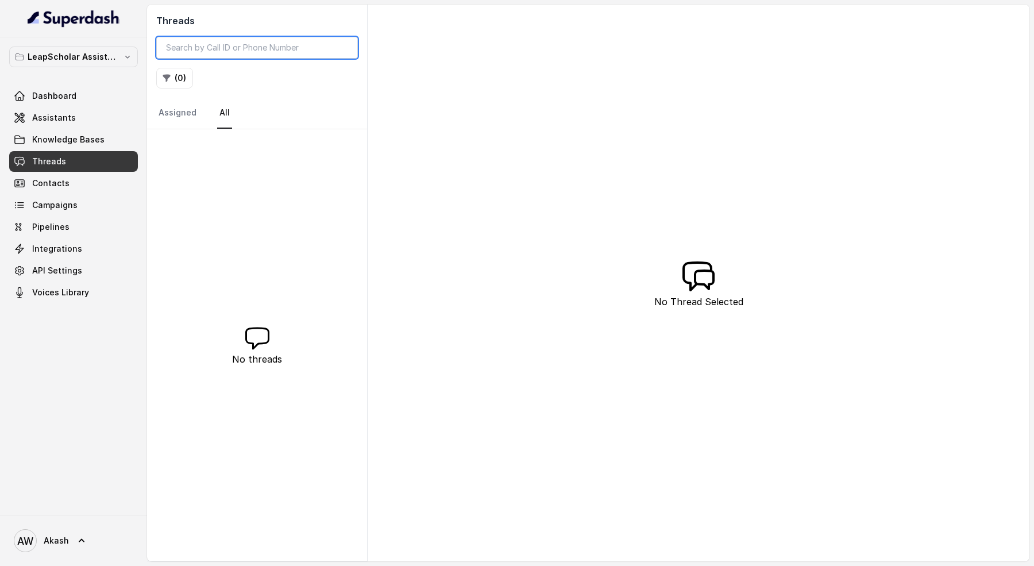
click at [264, 40] on input "search" at bounding box center [257, 48] width 202 height 22
paste input "[PHONE_NUMBER]"
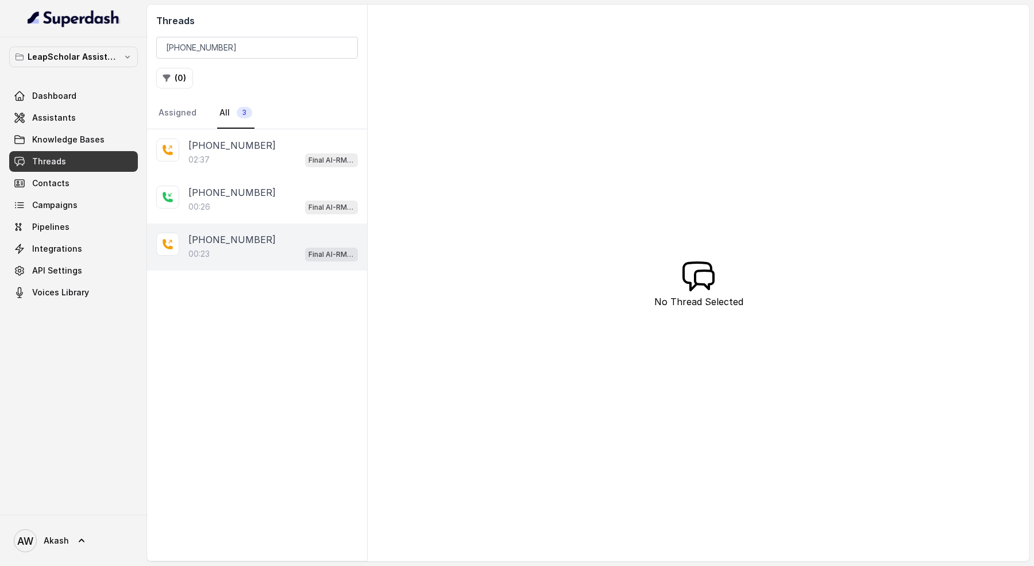
click at [250, 255] on div "00:23 Final AI-RM - Exam Booked" at bounding box center [272, 253] width 169 height 15
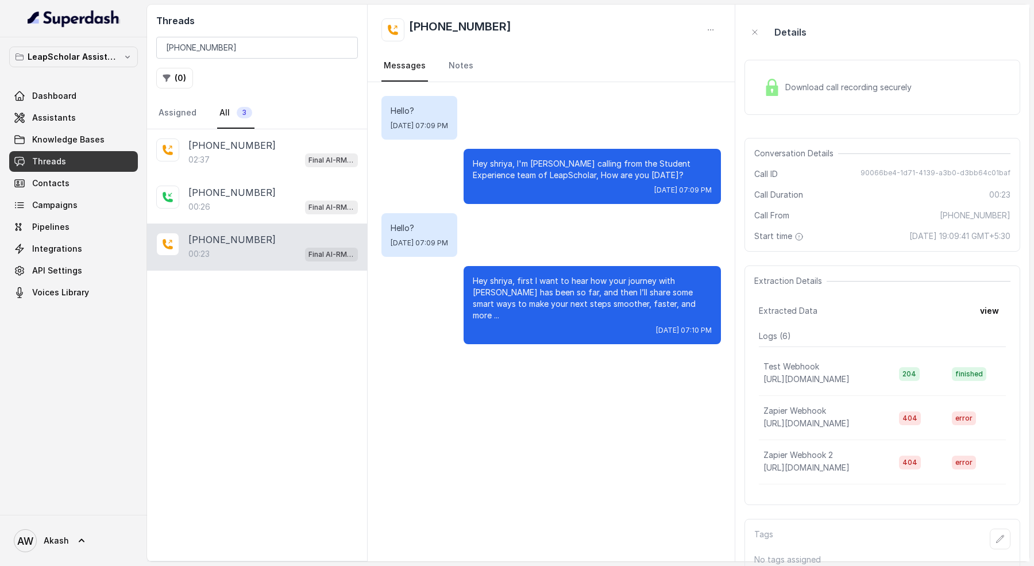
scroll to position [6, 0]
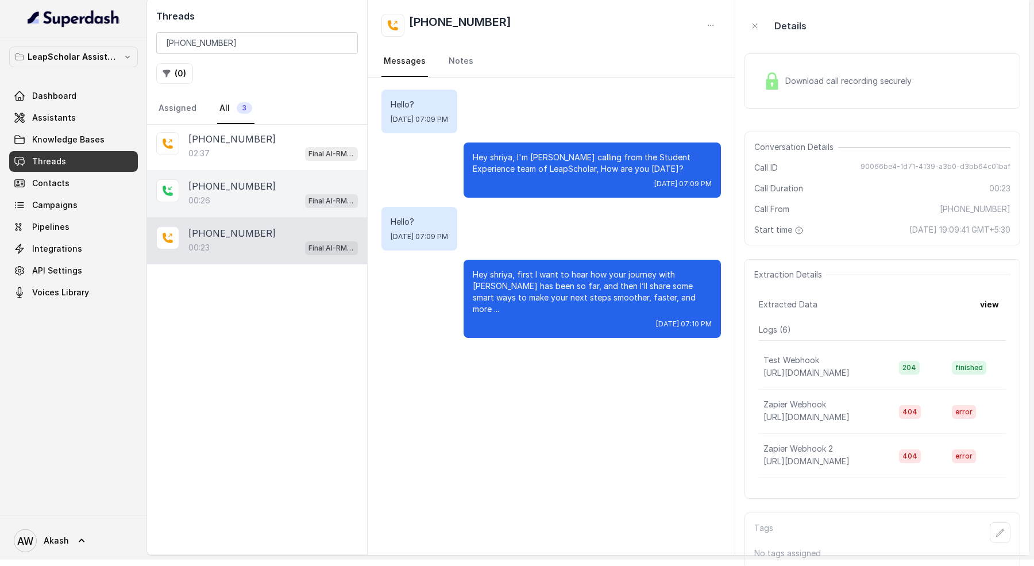
click at [243, 188] on p "[PHONE_NUMBER]" at bounding box center [231, 186] width 87 height 14
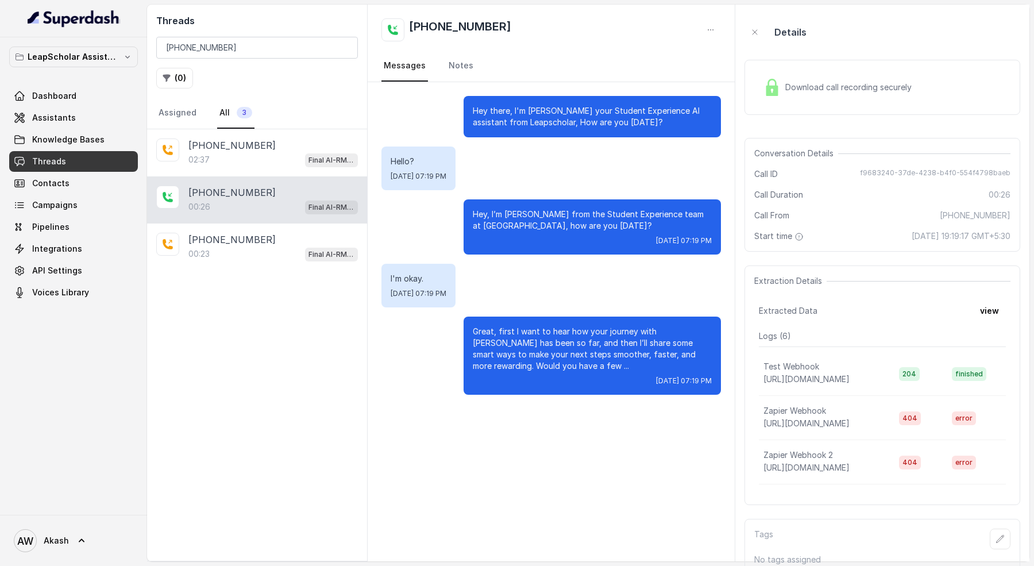
click at [219, 118] on link "All 3" at bounding box center [235, 113] width 37 height 31
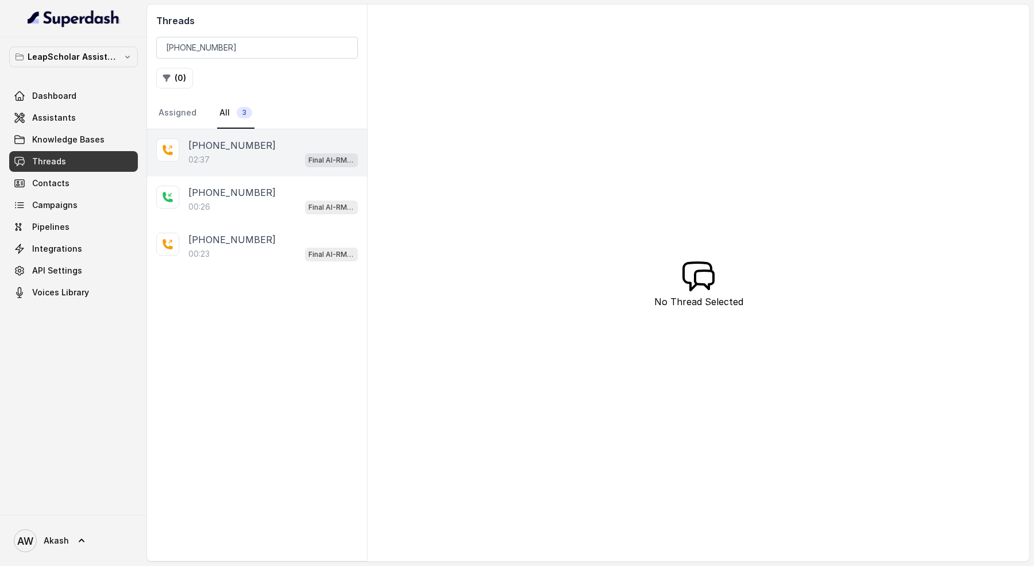
click at [233, 144] on p "[PHONE_NUMBER]" at bounding box center [231, 145] width 87 height 14
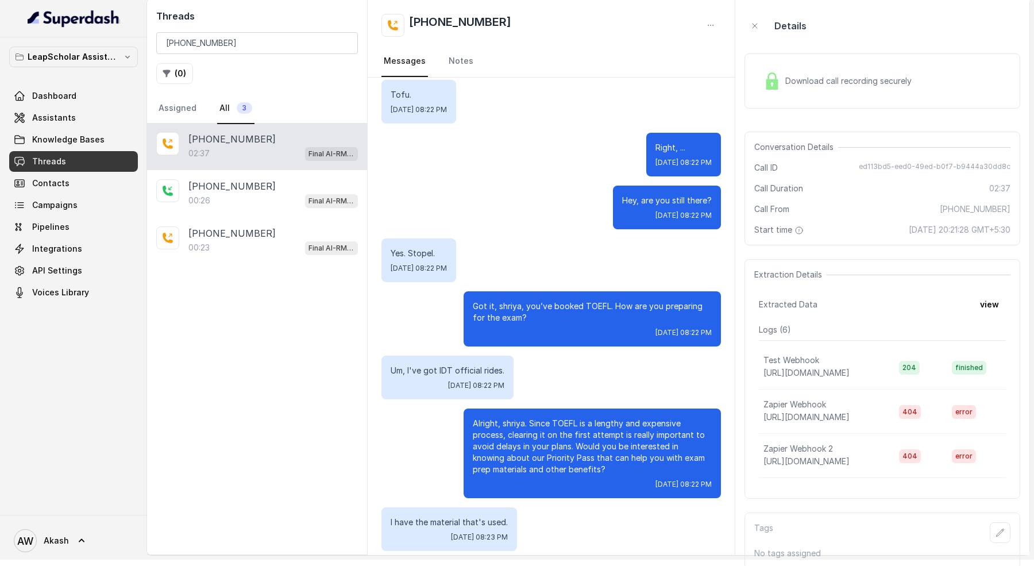
scroll to position [268, 0]
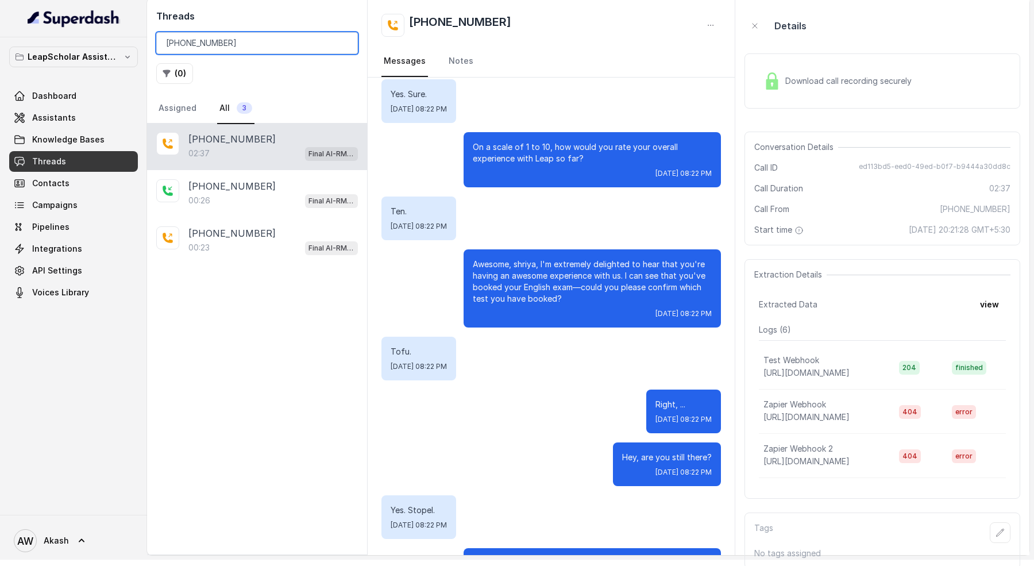
click at [291, 39] on input "[PHONE_NUMBER]" at bounding box center [257, 43] width 202 height 22
paste input "893747002"
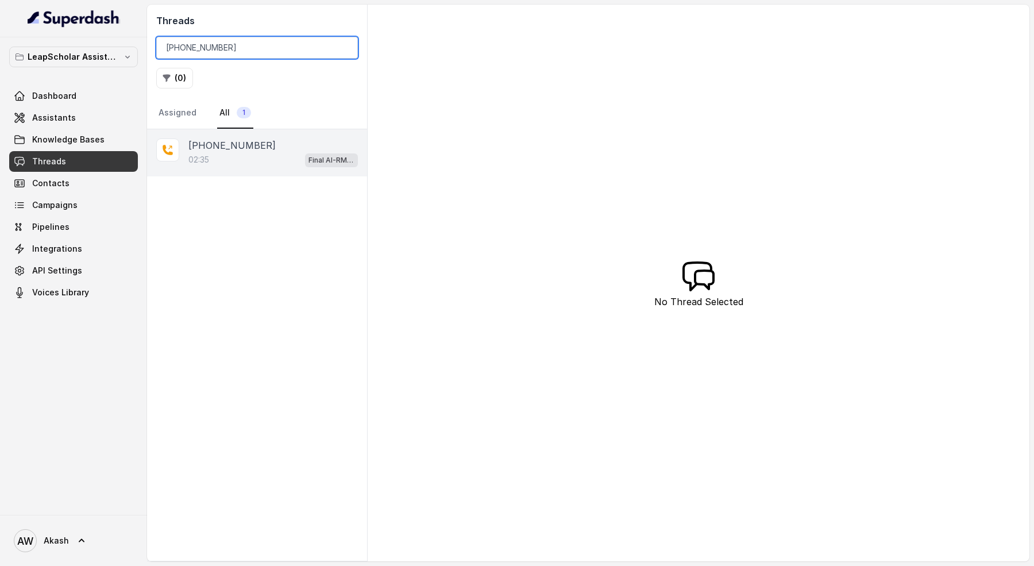
type input "[PHONE_NUMBER]"
click at [256, 148] on p "[PHONE_NUMBER]" at bounding box center [231, 145] width 87 height 14
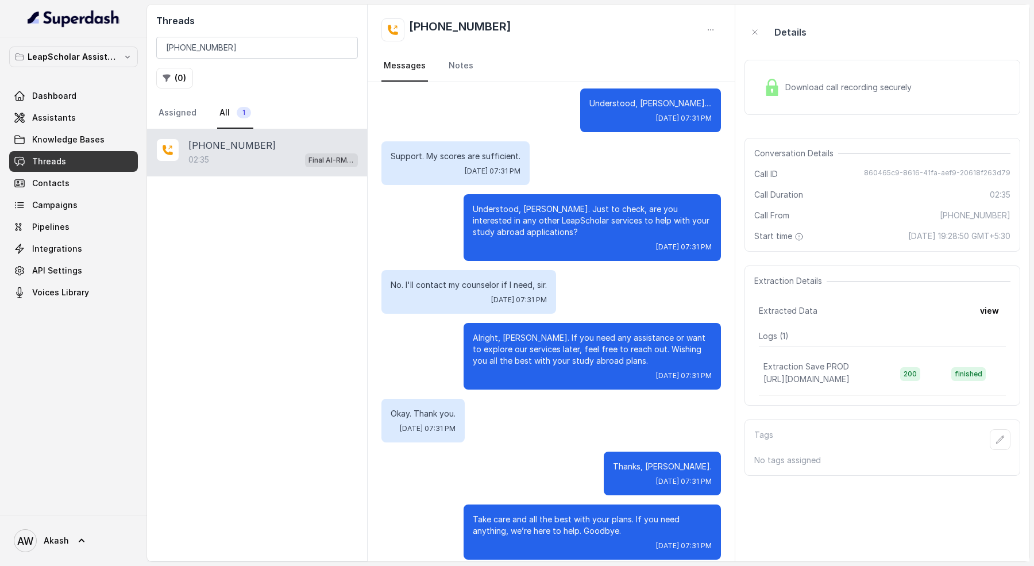
scroll to position [1176, 0]
